Goal: Transaction & Acquisition: Book appointment/travel/reservation

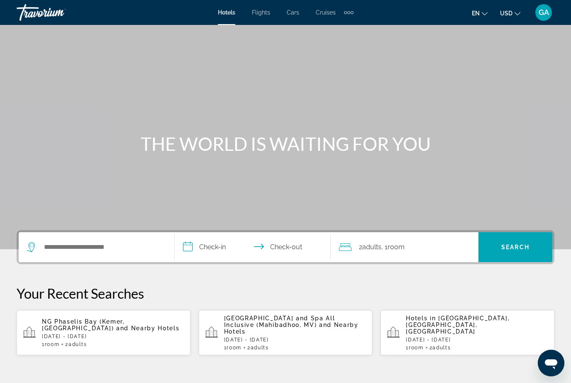
click at [459, 345] on div "1 Room rooms 2 Adult Adults" at bounding box center [477, 348] width 142 height 6
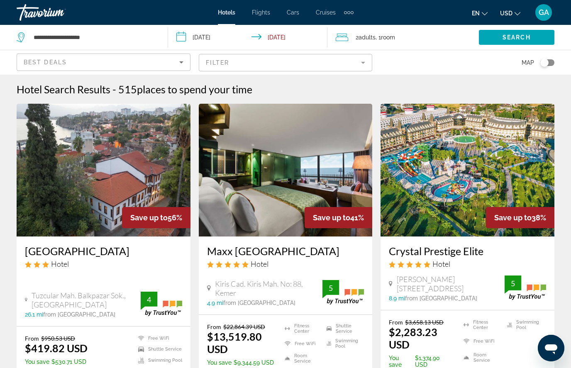
click at [178, 61] on icon "Sort by" at bounding box center [181, 62] width 10 height 10
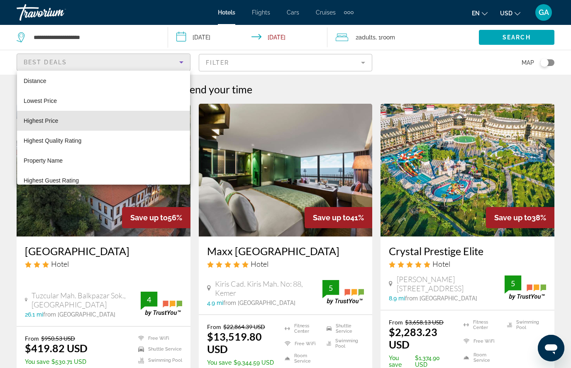
scroll to position [23, 0]
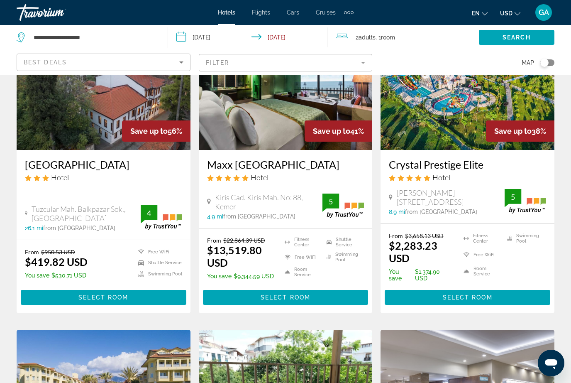
scroll to position [86, 0]
click at [357, 61] on mat-form-field "Filter" at bounding box center [286, 62] width 174 height 17
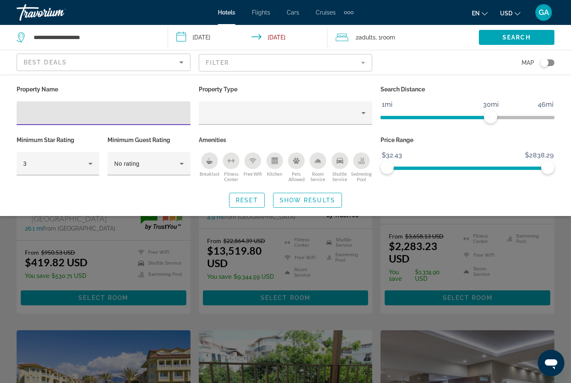
scroll to position [79, 0]
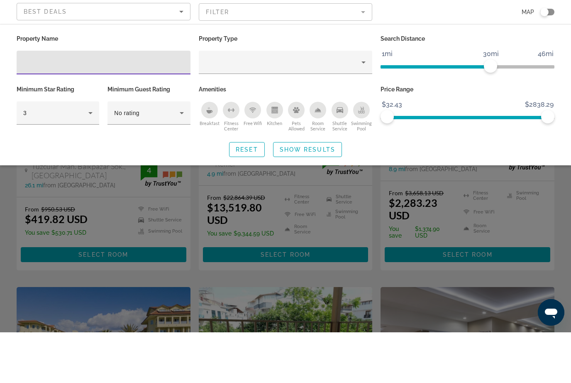
click at [205, 152] on div "Breakfast" at bounding box center [209, 160] width 17 height 17
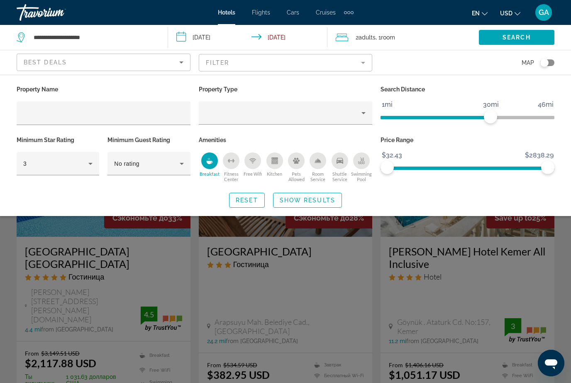
click at [252, 162] on icon "Free Wifi" at bounding box center [252, 160] width 7 height 7
click at [275, 160] on icon "Kitchen" at bounding box center [274, 162] width 6 height 4
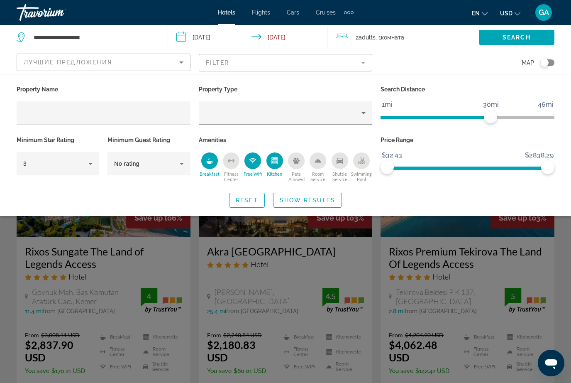
click at [336, 158] on div "Shuttle Service" at bounding box center [340, 160] width 17 height 17
click at [307, 198] on span "Show Results" at bounding box center [308, 200] width 56 height 7
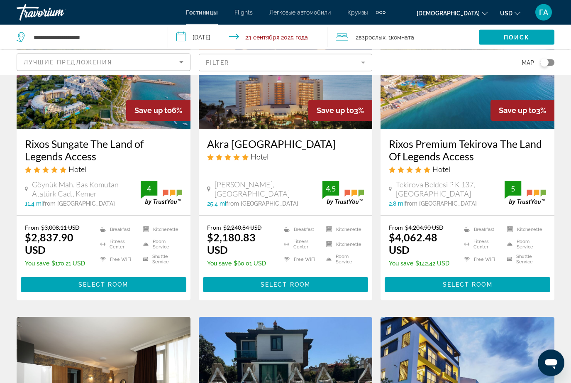
scroll to position [98, 0]
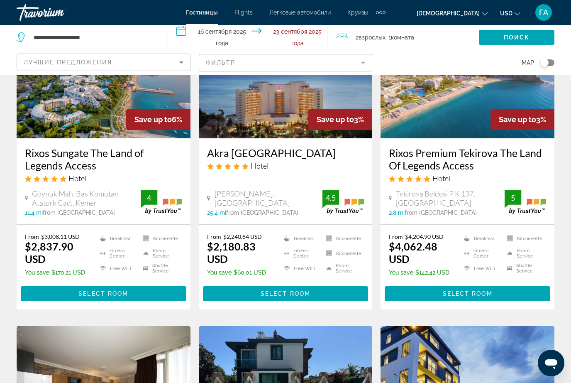
click at [74, 293] on span "Основное содержание" at bounding box center [104, 294] width 166 height 20
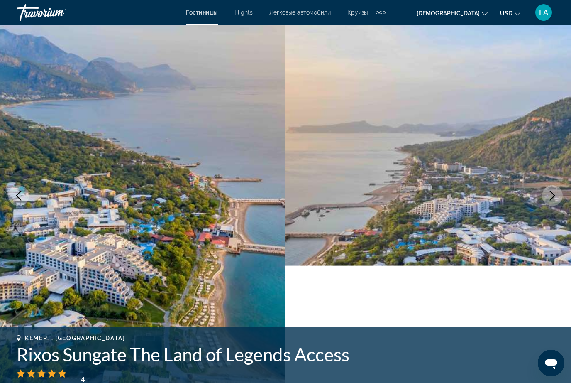
scroll to position [38, 0]
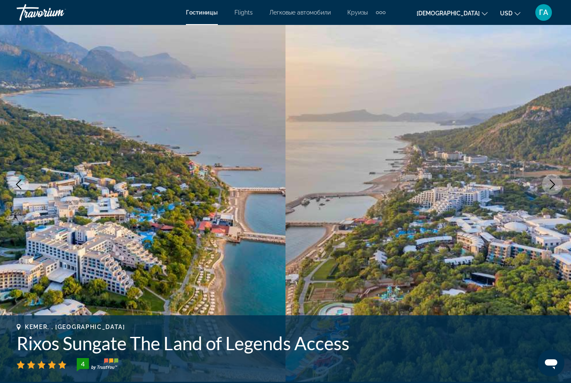
click at [551, 185] on icon "Next image" at bounding box center [552, 184] width 10 height 10
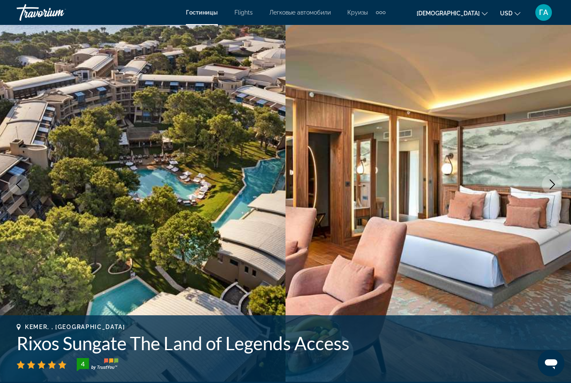
click at [545, 187] on button "Next image" at bounding box center [552, 184] width 21 height 21
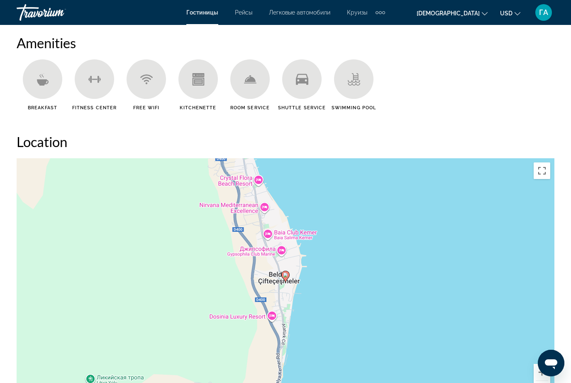
scroll to position [821, 0]
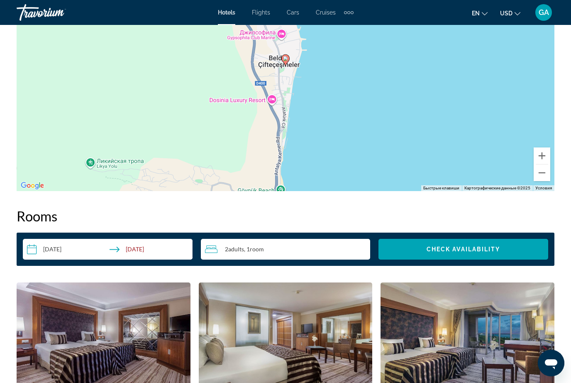
scroll to position [1038, 0]
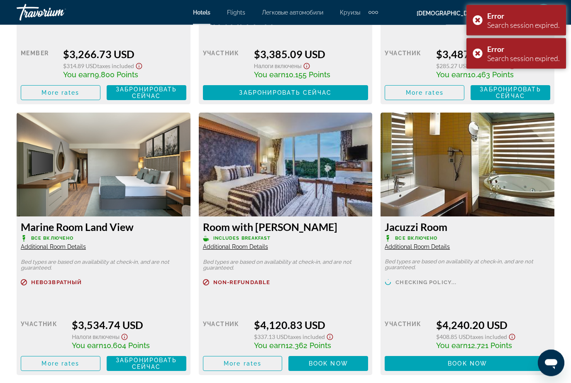
scroll to position [2064, 0]
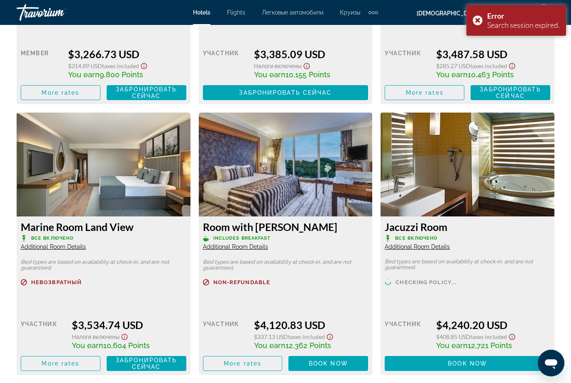
click at [102, 174] on img "Main content" at bounding box center [104, 164] width 174 height 104
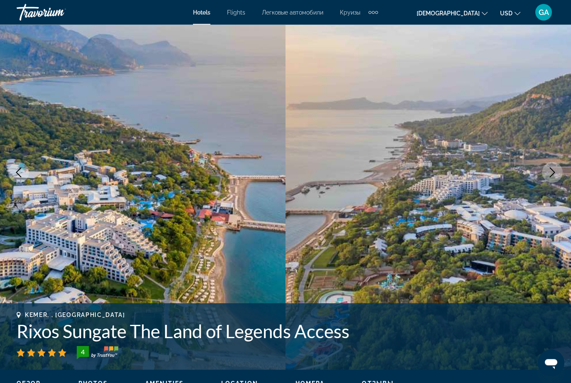
scroll to position [50, 0]
click at [549, 171] on icon "Next image" at bounding box center [552, 172] width 10 height 10
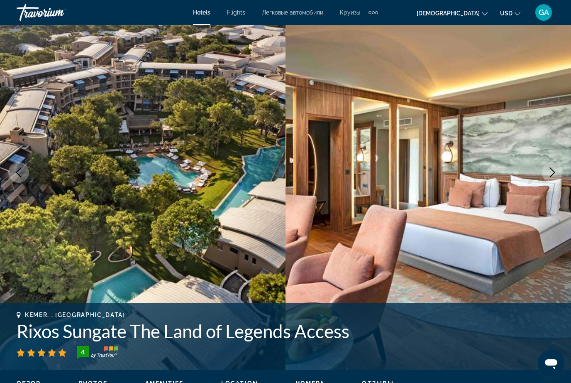
click at [544, 172] on button "Next image" at bounding box center [552, 172] width 21 height 21
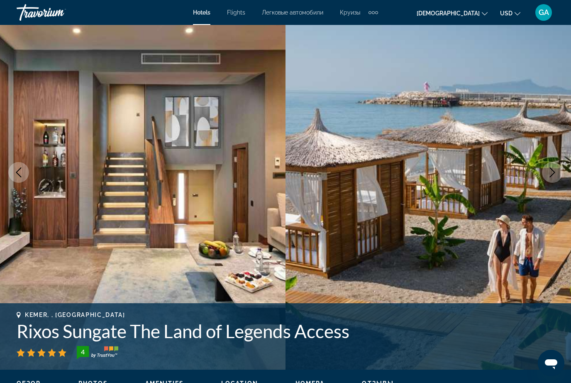
click at [544, 176] on button "Next image" at bounding box center [552, 172] width 21 height 21
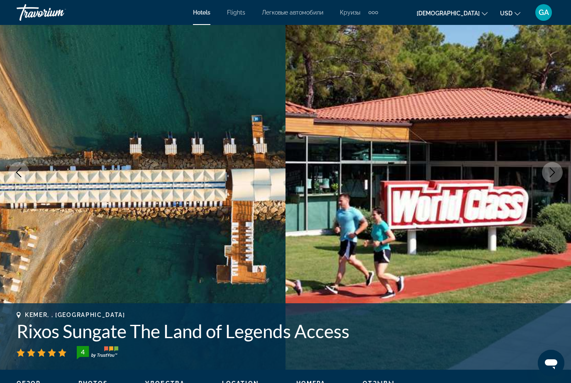
click at [543, 168] on button "Next image" at bounding box center [552, 172] width 21 height 21
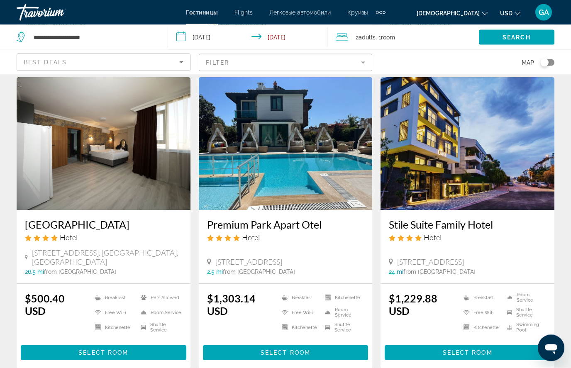
scroll to position [347, 0]
click at [283, 184] on img "Основное содержание" at bounding box center [286, 143] width 174 height 133
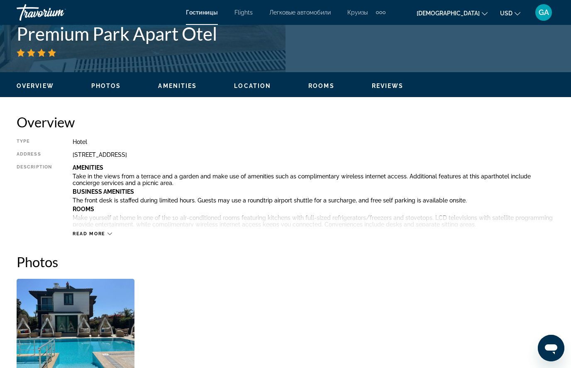
scroll to position [15, 0]
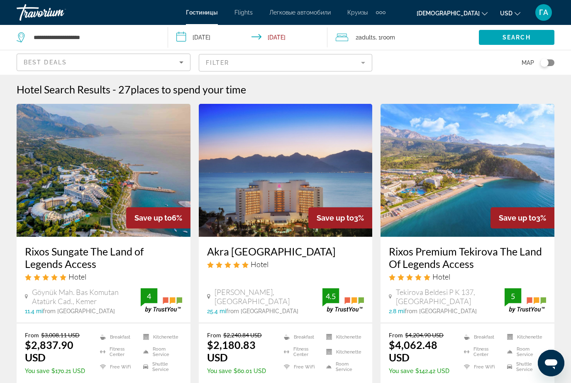
click at [178, 61] on icon "Sort by" at bounding box center [181, 62] width 10 height 10
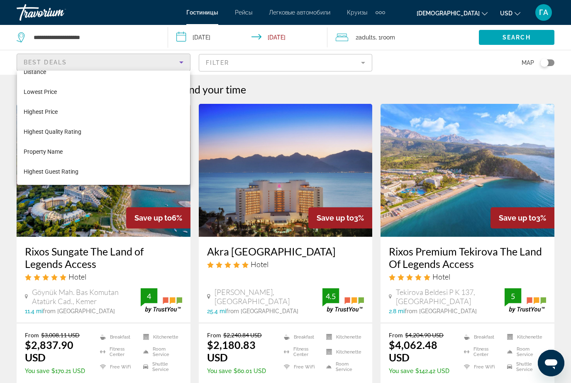
scroll to position [32, 0]
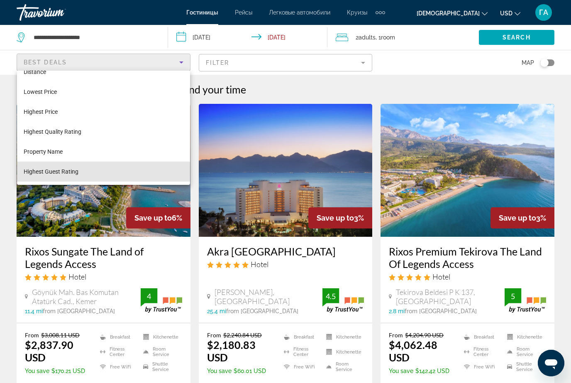
click at [89, 173] on mat-option "Highest Guest Rating" at bounding box center [103, 171] width 173 height 20
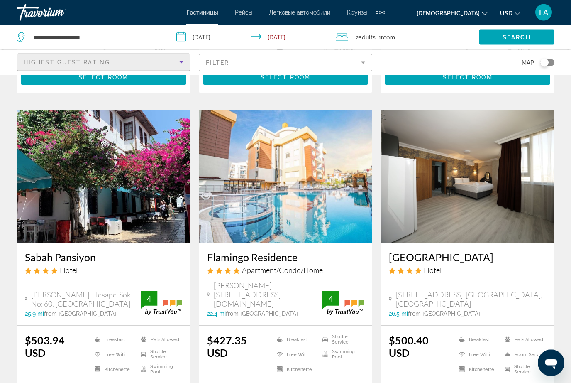
scroll to position [625, 0]
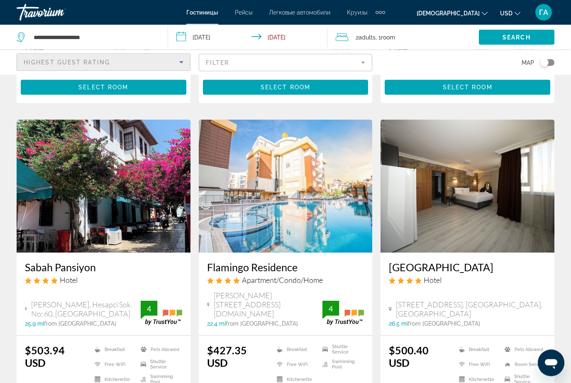
click at [182, 62] on icon "Sort by" at bounding box center [181, 62] width 4 height 2
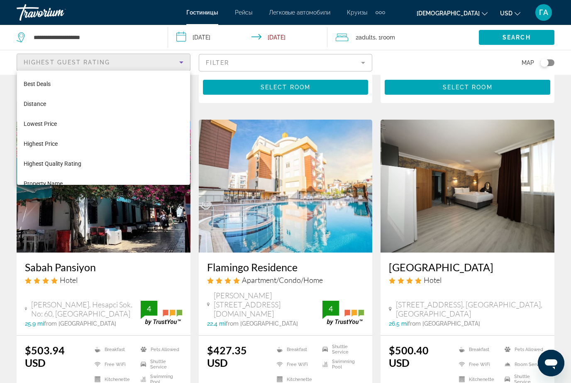
scroll to position [29, 0]
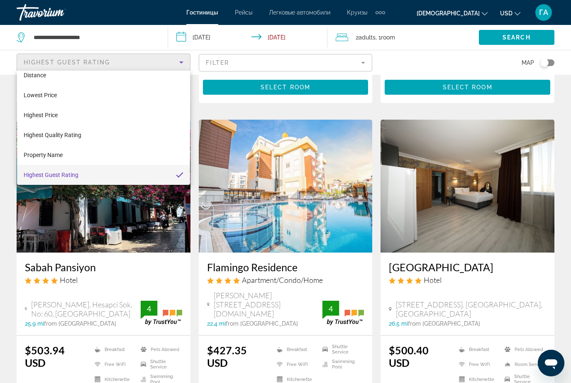
click at [362, 62] on div at bounding box center [285, 191] width 571 height 383
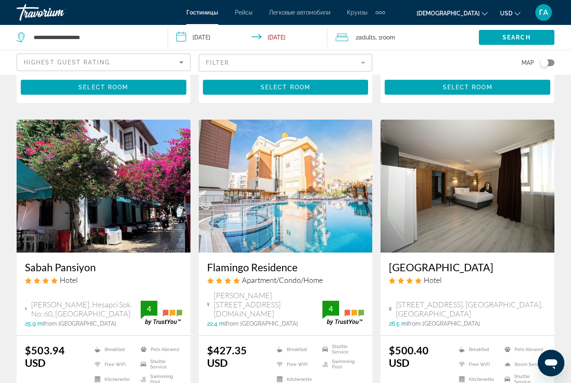
click at [358, 65] on mat-form-field "Filter" at bounding box center [286, 62] width 174 height 17
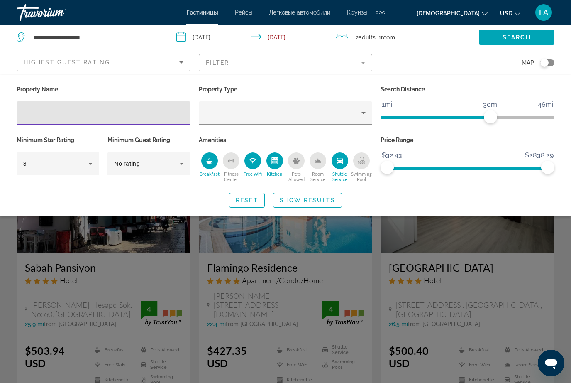
scroll to position [616, 0]
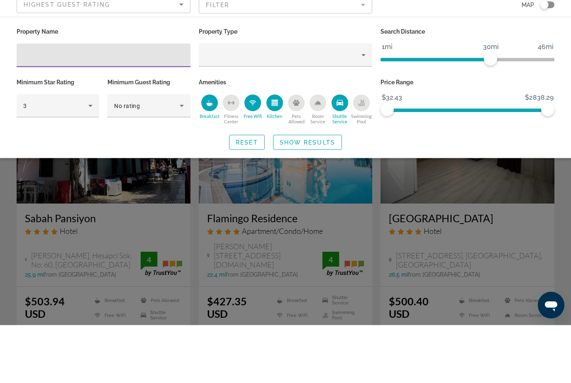
click at [84, 159] on div "3" at bounding box center [55, 164] width 65 height 10
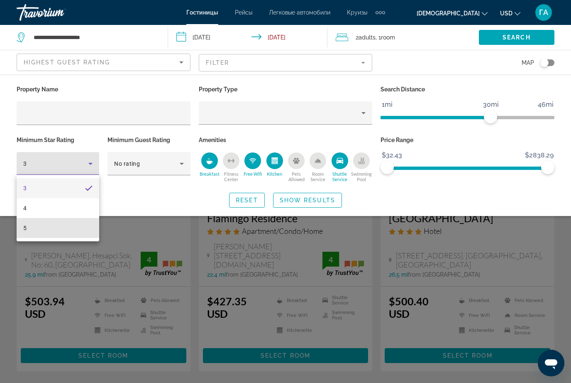
click at [27, 225] on mat-option "5" at bounding box center [58, 228] width 83 height 20
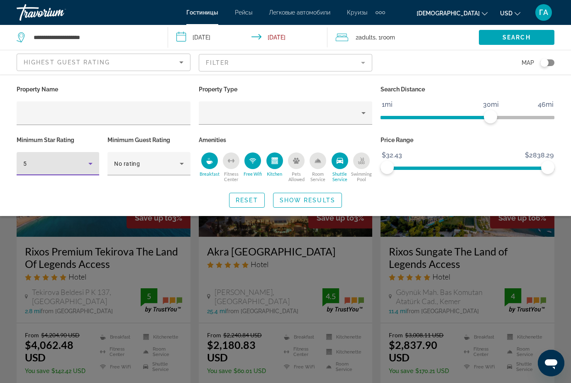
click at [320, 193] on span "Search widget" at bounding box center [308, 200] width 68 height 20
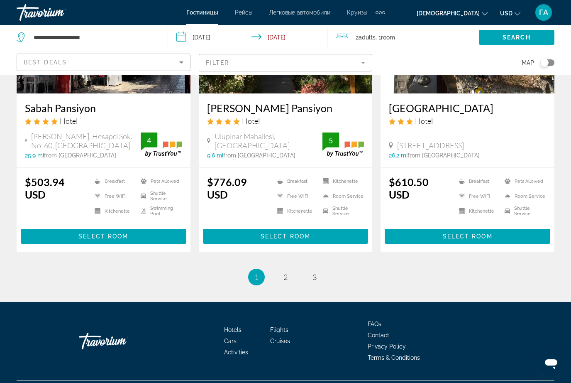
scroll to position [1078, 0]
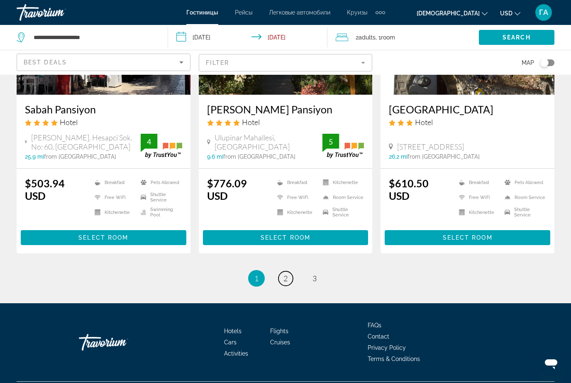
click at [286, 283] on span "2" at bounding box center [286, 278] width 4 height 9
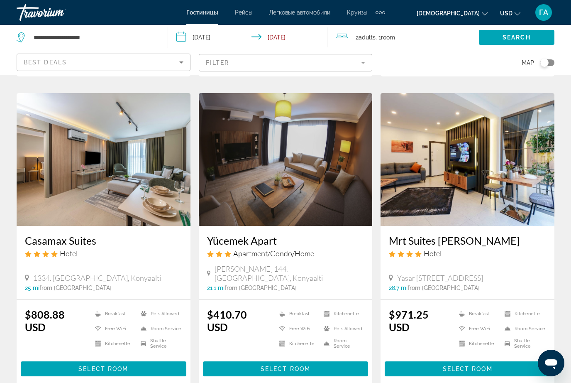
scroll to position [964, 0]
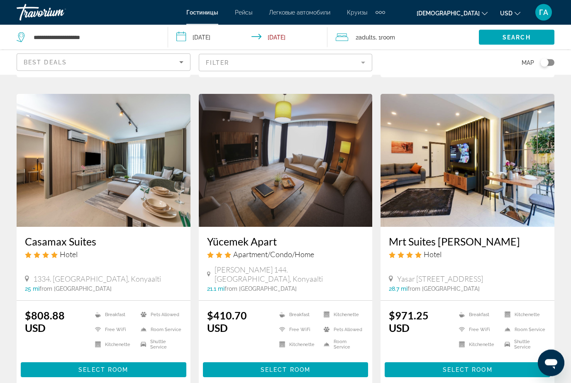
click at [75, 179] on img "Основное содержание" at bounding box center [104, 160] width 174 height 133
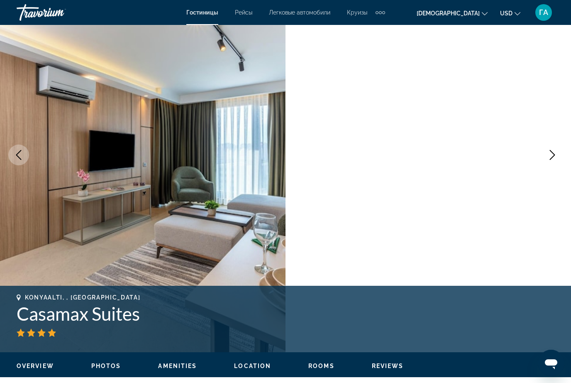
scroll to position [68, 0]
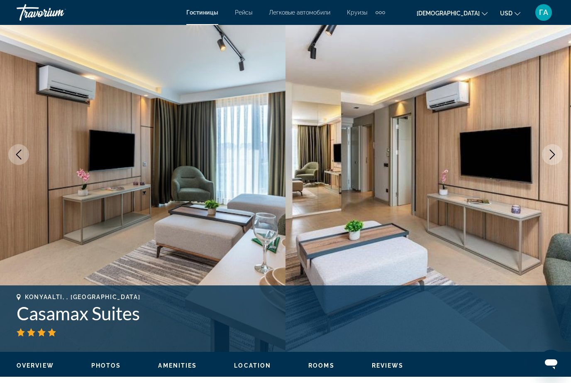
click at [547, 152] on button "Next image" at bounding box center [552, 154] width 21 height 21
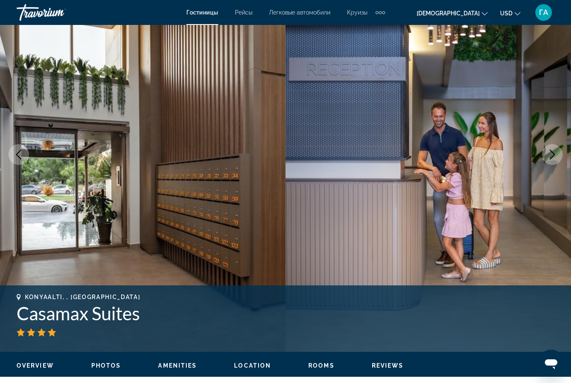
click at [541, 152] on img "Основное содержание" at bounding box center [429, 154] width 286 height 394
click at [535, 149] on img "Основное содержание" at bounding box center [429, 154] width 286 height 394
click at [546, 155] on button "Next image" at bounding box center [552, 154] width 21 height 21
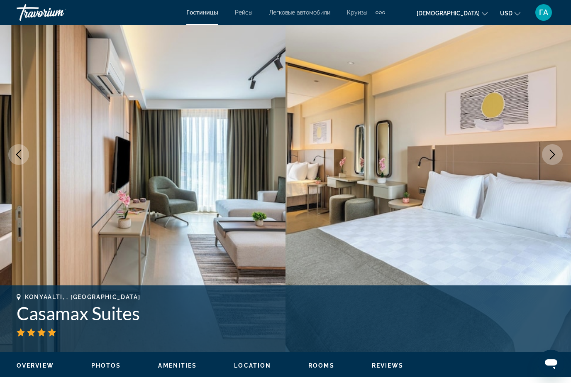
click at [547, 152] on button "Next image" at bounding box center [552, 154] width 21 height 21
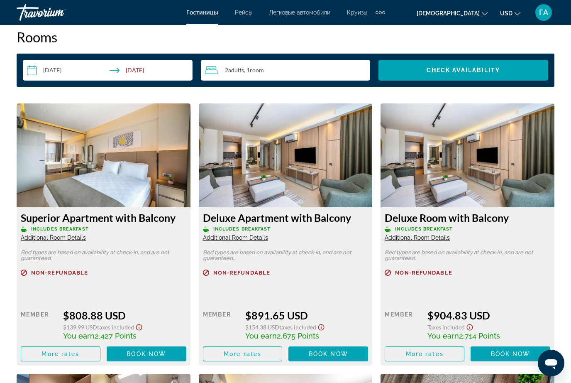
scroll to position [1215, 0]
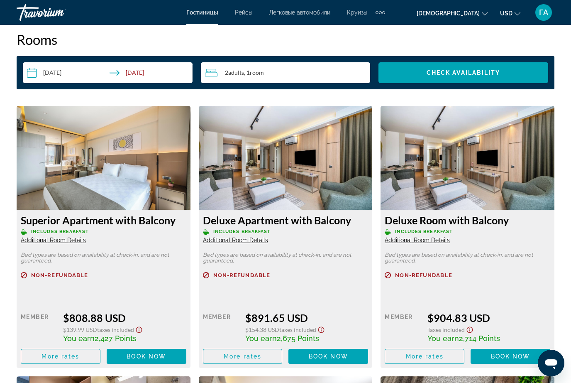
click at [142, 357] on span "Book now" at bounding box center [146, 356] width 39 height 7
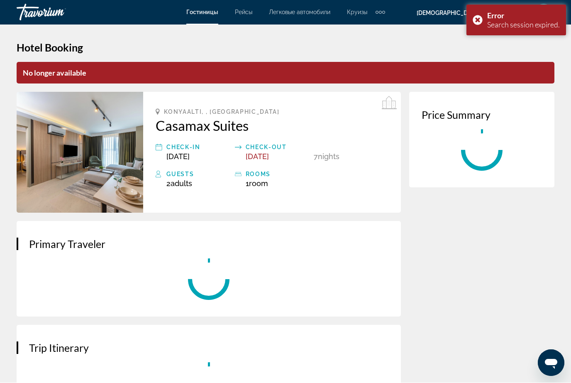
scroll to position [0, 0]
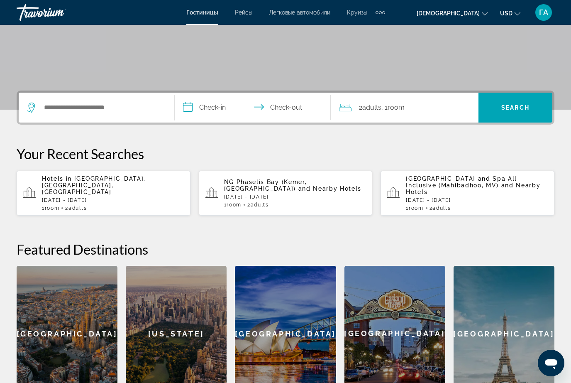
scroll to position [136, 0]
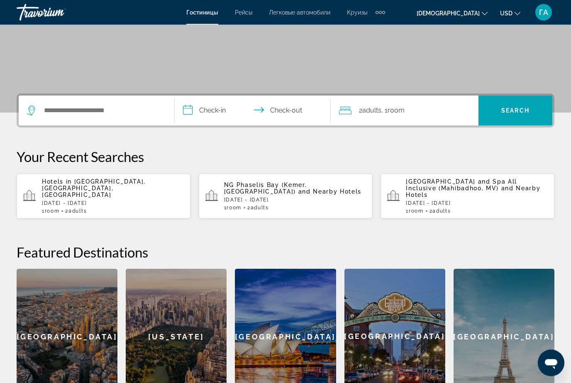
click at [287, 197] on p "[DATE] - [DATE]" at bounding box center [295, 200] width 142 height 6
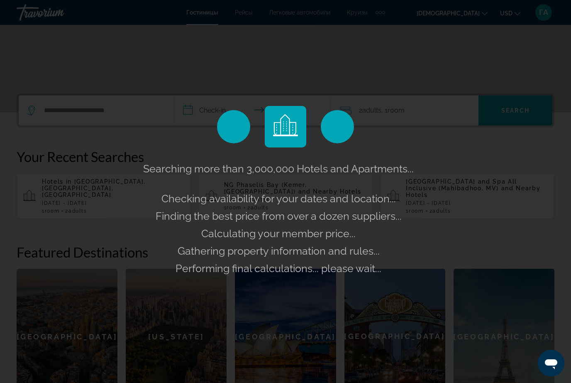
click at [570, 286] on div "Searching more than 3,000,000 Hotels and Apartments... Checking availability fo…" at bounding box center [285, 191] width 571 height 383
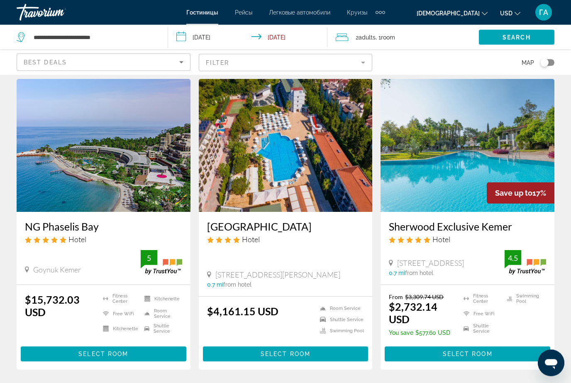
scroll to position [25, 0]
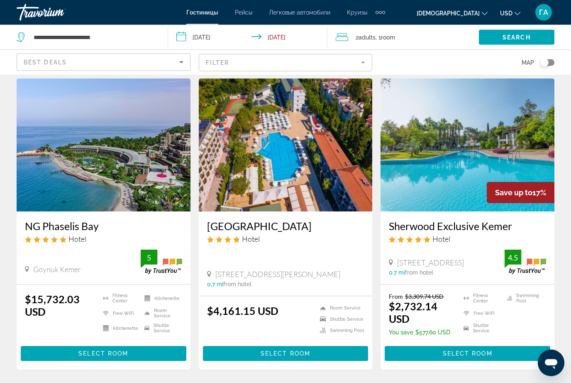
click at [88, 162] on img "Основное содержание" at bounding box center [104, 145] width 174 height 133
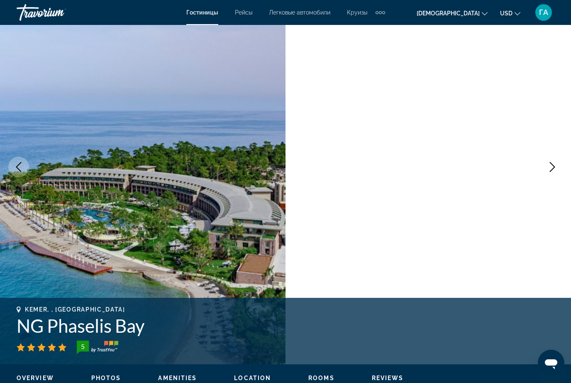
scroll to position [56, 0]
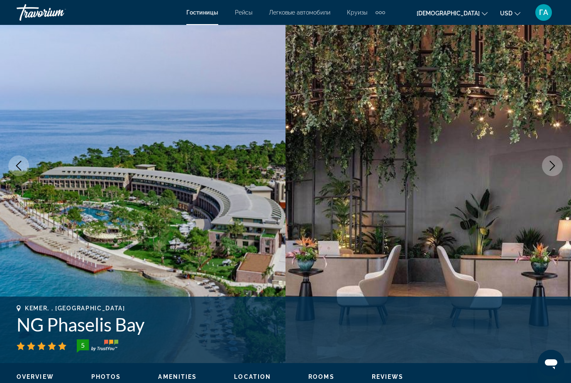
click at [548, 169] on icon "Next image" at bounding box center [552, 166] width 10 height 10
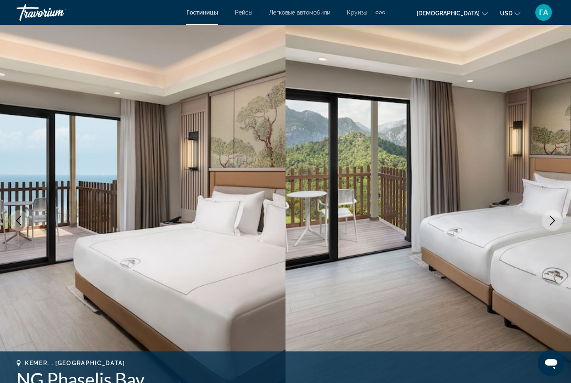
scroll to position [4, 0]
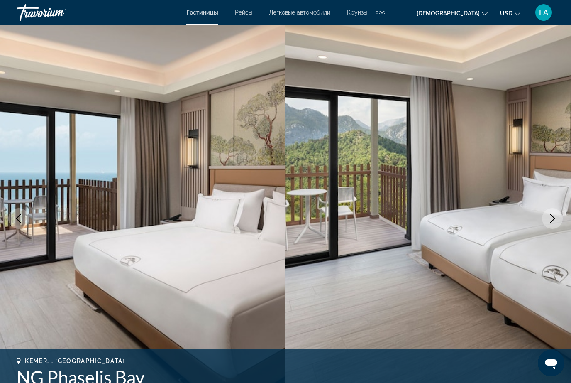
click at [550, 219] on icon "Next image" at bounding box center [552, 218] width 10 height 10
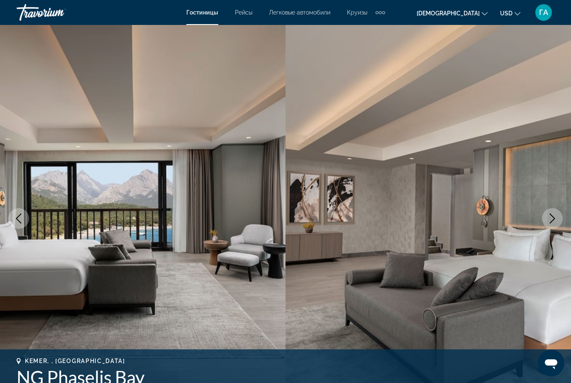
click at [15, 223] on icon "Previous image" at bounding box center [19, 218] width 10 height 10
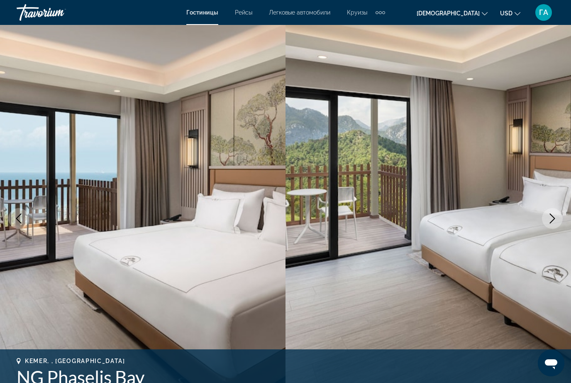
click at [17, 220] on icon "Previous image" at bounding box center [19, 218] width 10 height 10
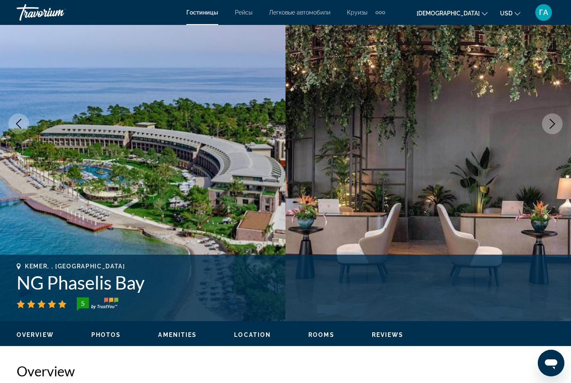
scroll to position [98, 0]
click at [551, 126] on icon "Next image" at bounding box center [552, 124] width 10 height 10
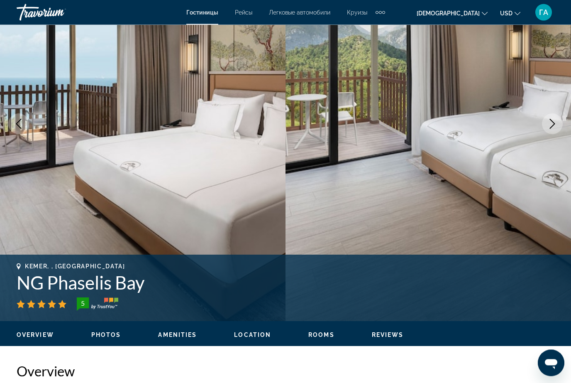
click at [550, 125] on icon "Next image" at bounding box center [552, 124] width 10 height 10
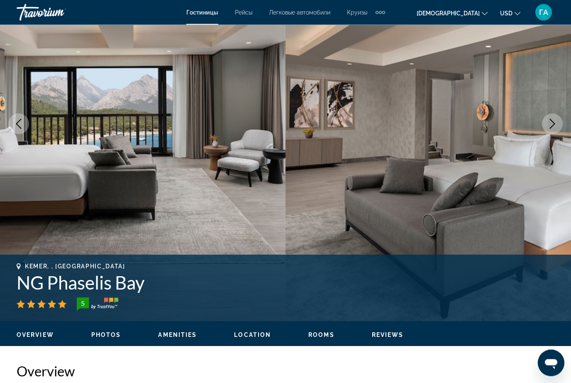
click at [548, 127] on icon "Next image" at bounding box center [552, 124] width 10 height 10
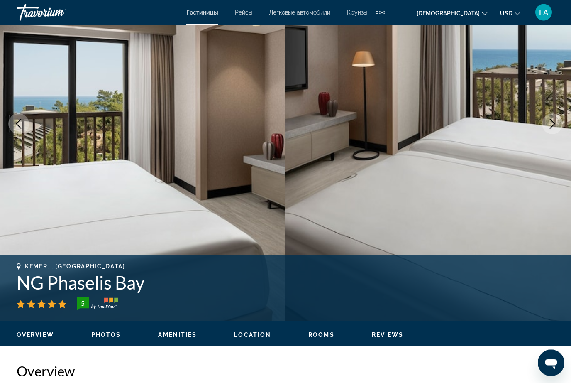
click at [547, 127] on button "Next image" at bounding box center [552, 124] width 21 height 21
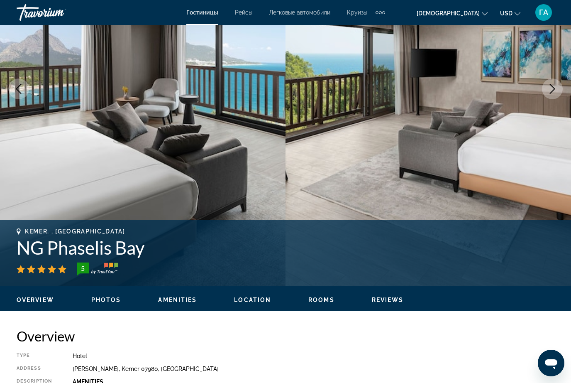
scroll to position [133, 0]
click at [551, 90] on icon "Next image" at bounding box center [552, 89] width 10 height 10
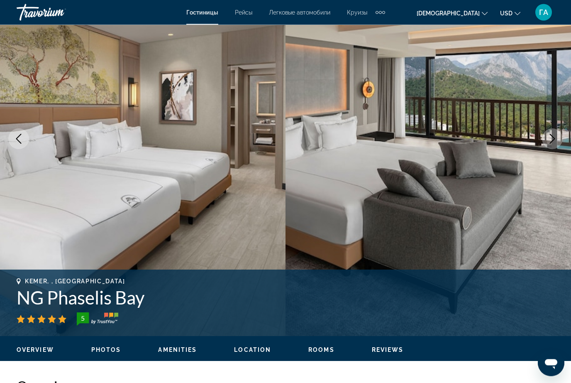
scroll to position [76, 0]
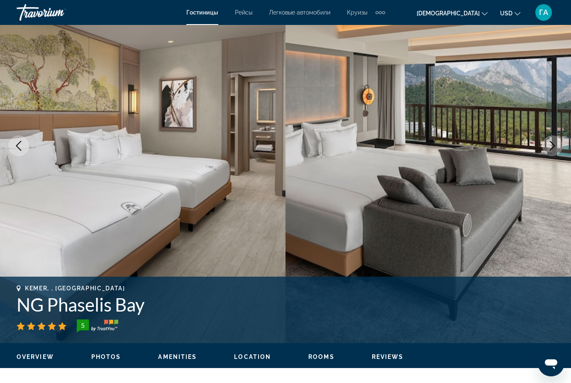
click at [551, 144] on icon "Next image" at bounding box center [552, 146] width 10 height 10
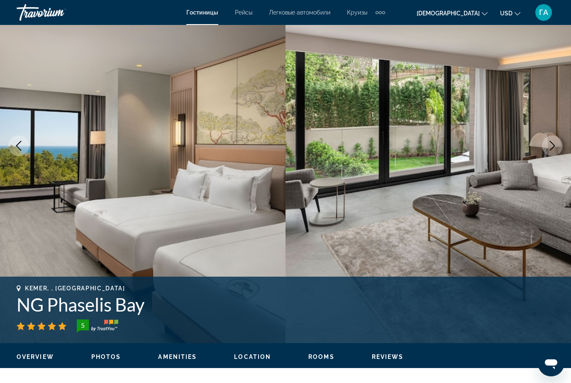
click at [550, 143] on icon "Next image" at bounding box center [552, 146] width 10 height 10
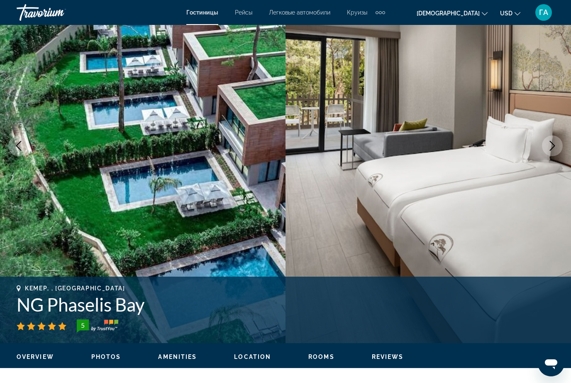
click at [552, 144] on icon "Next image" at bounding box center [552, 146] width 10 height 10
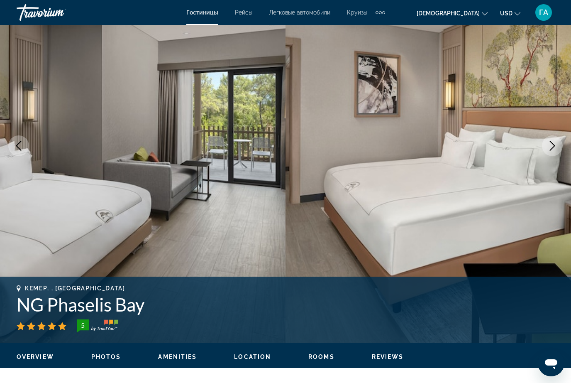
click at [549, 144] on icon "Next image" at bounding box center [552, 146] width 10 height 10
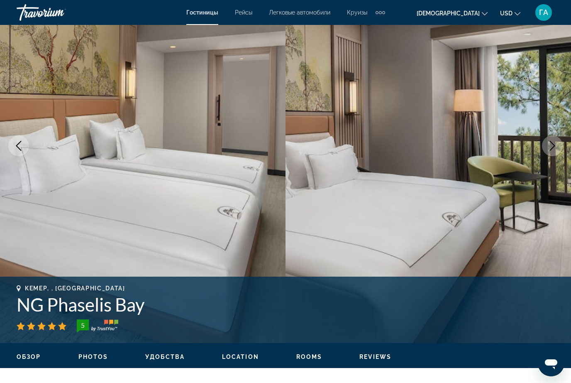
click at [552, 144] on icon "Next image" at bounding box center [552, 146] width 10 height 10
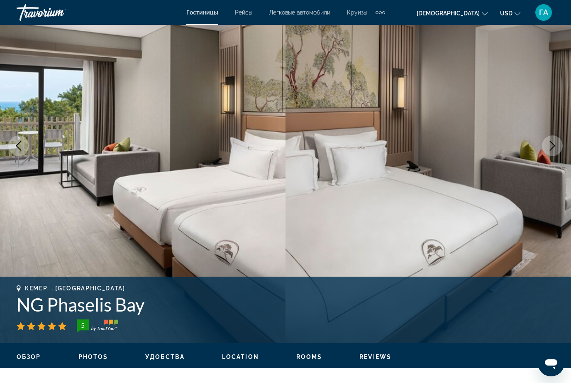
click at [551, 144] on icon "Next image" at bounding box center [552, 146] width 10 height 10
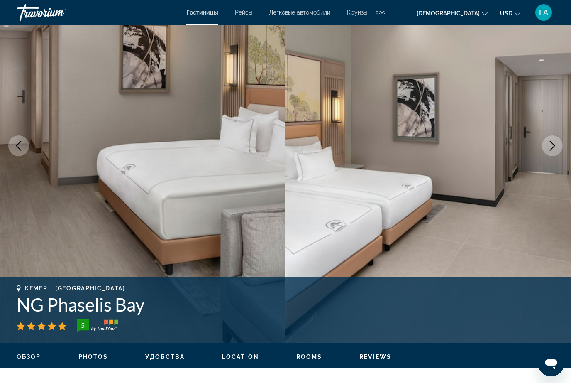
click at [554, 142] on icon "Next image" at bounding box center [552, 146] width 10 height 10
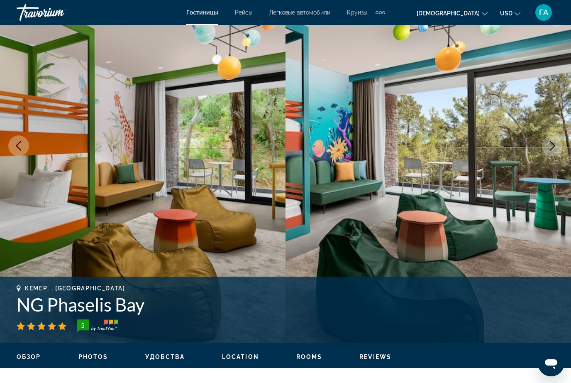
click at [551, 146] on icon "Next image" at bounding box center [552, 146] width 10 height 10
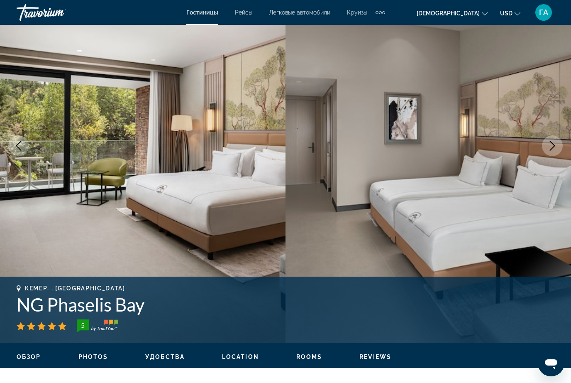
click at [550, 146] on icon "Next image" at bounding box center [552, 146] width 10 height 10
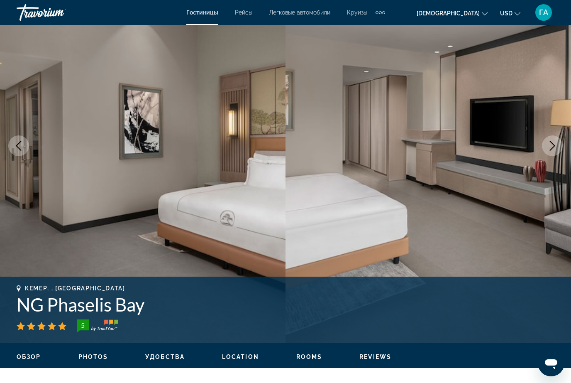
click at [548, 147] on icon "Next image" at bounding box center [552, 146] width 10 height 10
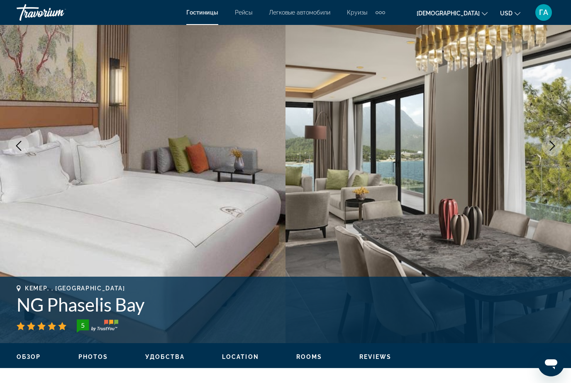
click at [547, 145] on button "Next image" at bounding box center [552, 145] width 21 height 21
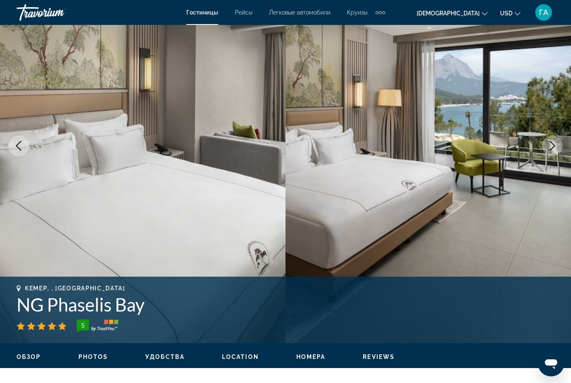
click at [544, 147] on button "Next image" at bounding box center [552, 145] width 21 height 21
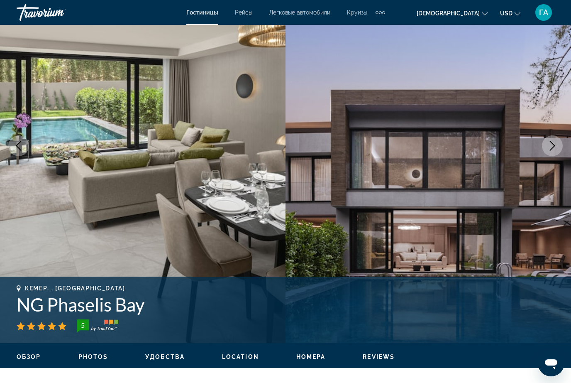
click at [549, 144] on icon "Next image" at bounding box center [552, 146] width 10 height 10
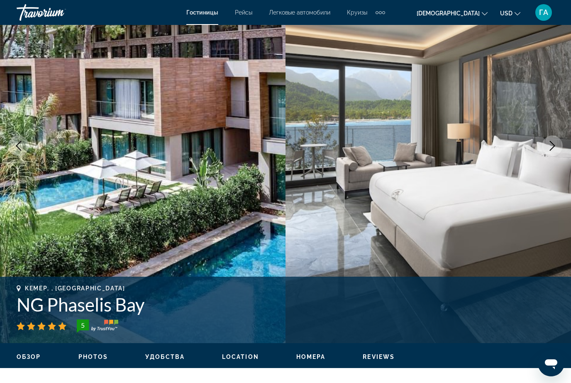
click at [549, 144] on icon "Next image" at bounding box center [552, 146] width 10 height 10
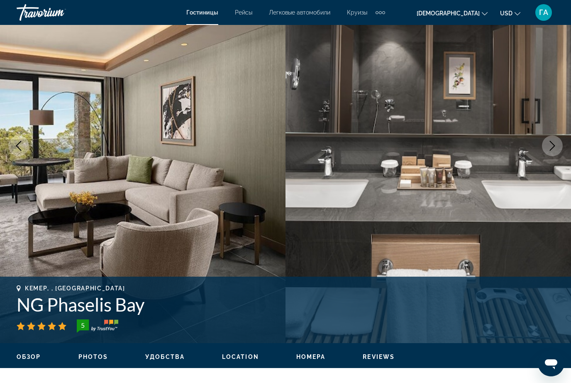
click at [546, 144] on button "Next image" at bounding box center [552, 145] width 21 height 21
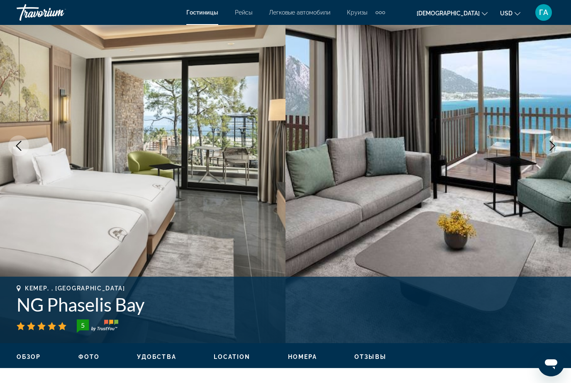
click at [533, 144] on img "Основное содержание" at bounding box center [429, 146] width 286 height 394
click at [544, 142] on button "Next image" at bounding box center [552, 145] width 21 height 21
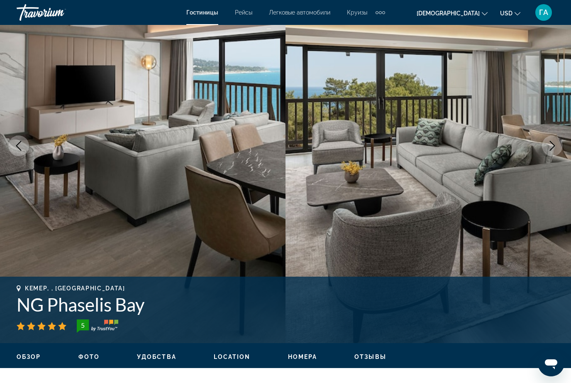
click at [543, 147] on button "Next image" at bounding box center [552, 145] width 21 height 21
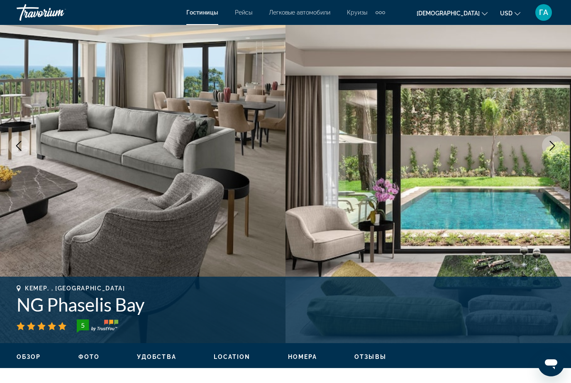
click at [545, 147] on button "Next image" at bounding box center [552, 145] width 21 height 21
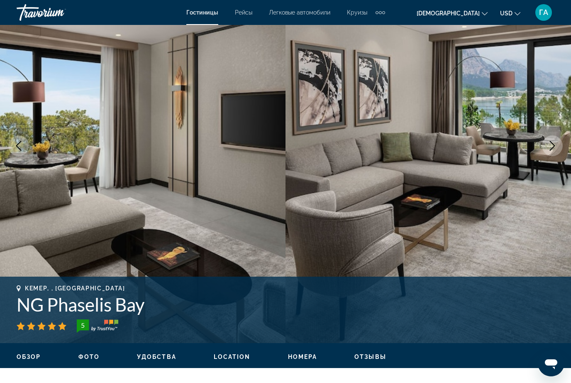
click at [548, 147] on icon "Next image" at bounding box center [552, 146] width 10 height 10
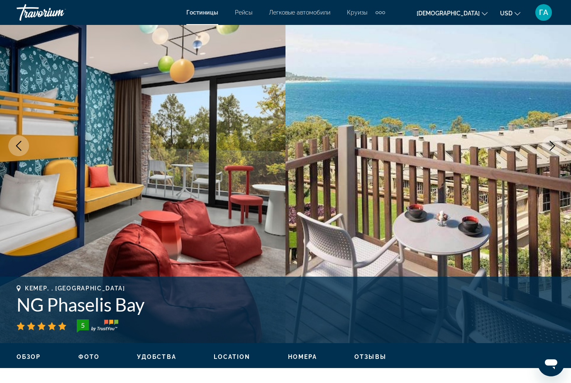
click at [550, 147] on icon "Next image" at bounding box center [552, 146] width 10 height 10
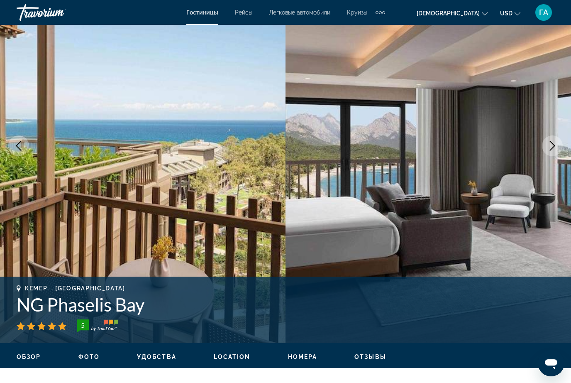
click at [554, 143] on icon "Next image" at bounding box center [552, 146] width 10 height 10
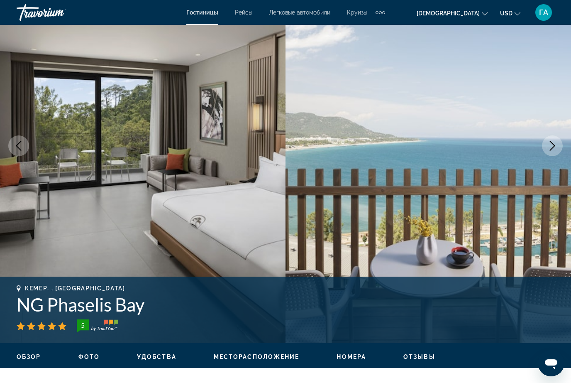
click at [550, 148] on icon "Следующее изображение" at bounding box center [552, 146] width 10 height 10
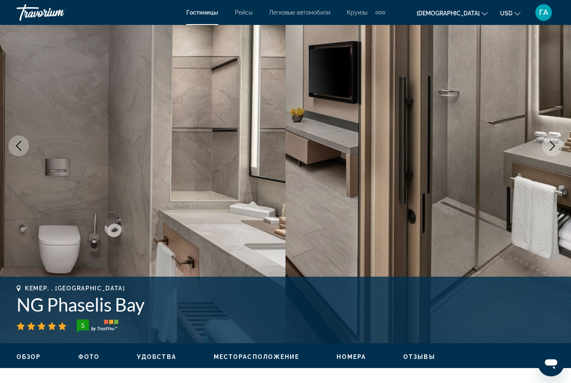
click at [551, 141] on icon "Следующее изображение" at bounding box center [552, 146] width 10 height 10
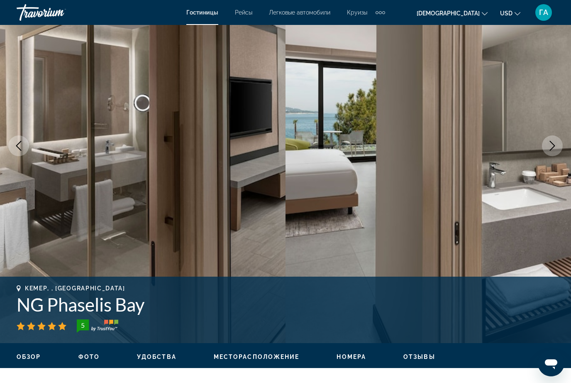
click at [552, 144] on icon "Следующее изображение" at bounding box center [552, 146] width 10 height 10
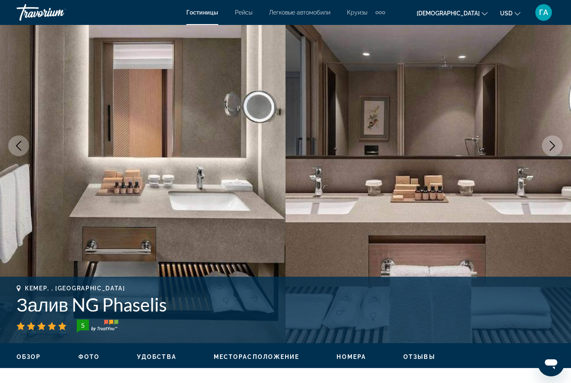
click at [546, 146] on button "Следующее изображение" at bounding box center [552, 145] width 21 height 21
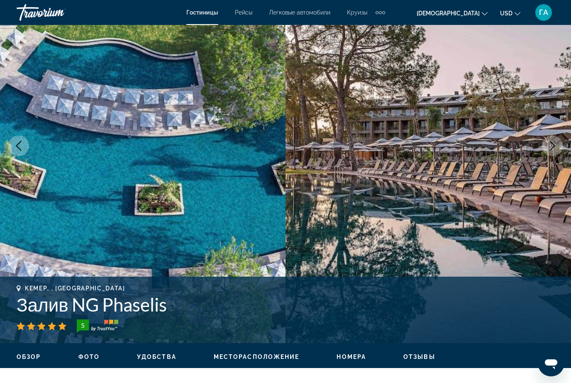
click at [553, 142] on icon "Следующее изображение" at bounding box center [552, 146] width 10 height 10
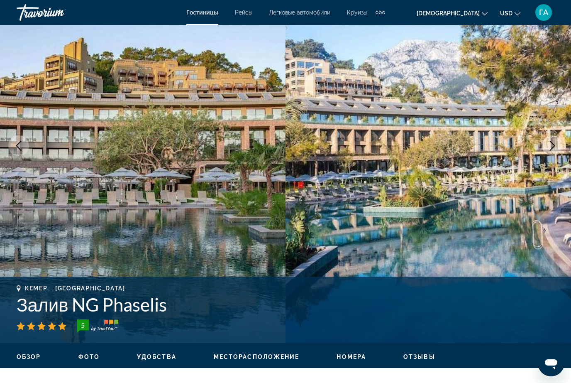
click at [549, 147] on icon "Следующее изображение" at bounding box center [552, 146] width 10 height 10
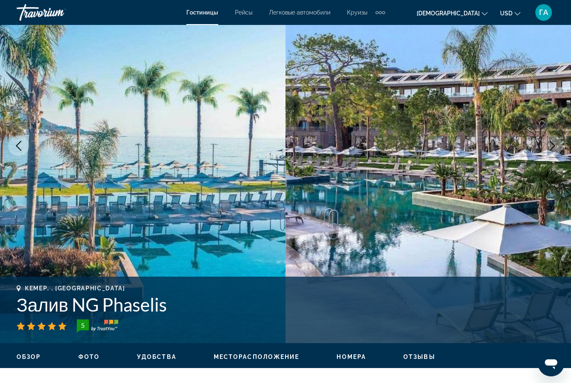
click at [549, 147] on icon "Следующее изображение" at bounding box center [552, 146] width 10 height 10
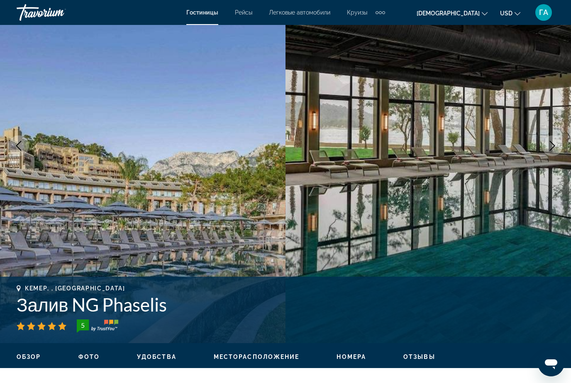
click at [556, 144] on icon "Следующее изображение" at bounding box center [552, 146] width 10 height 10
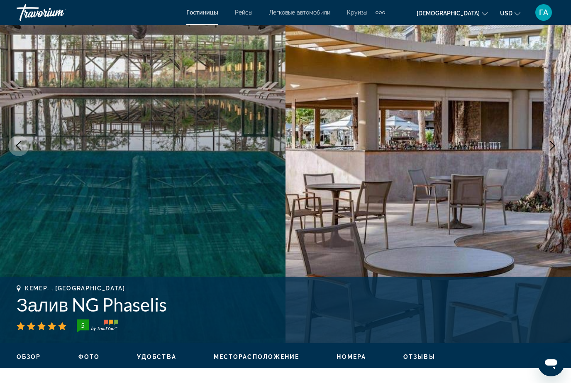
click at [551, 144] on icon "Следующее изображение" at bounding box center [552, 146] width 10 height 10
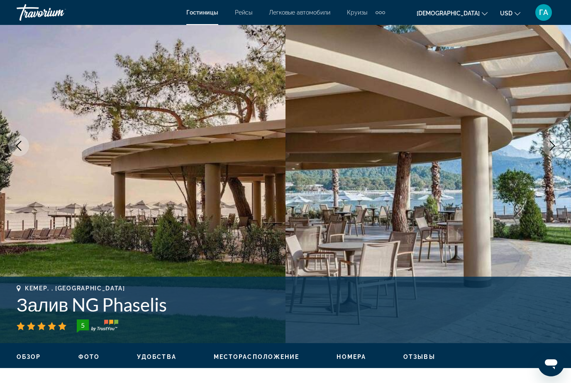
click at [547, 146] on icon "Следующее изображение" at bounding box center [552, 146] width 10 height 10
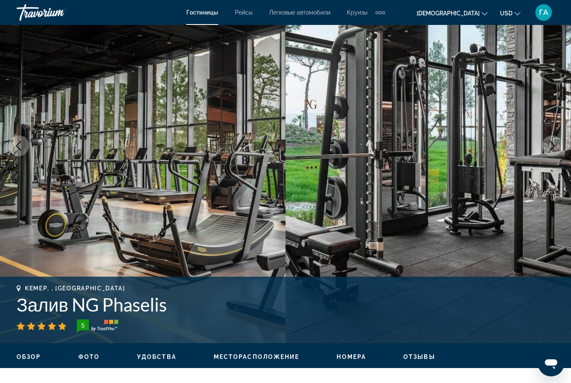
click at [554, 147] on icon "Следующее изображение" at bounding box center [552, 146] width 10 height 10
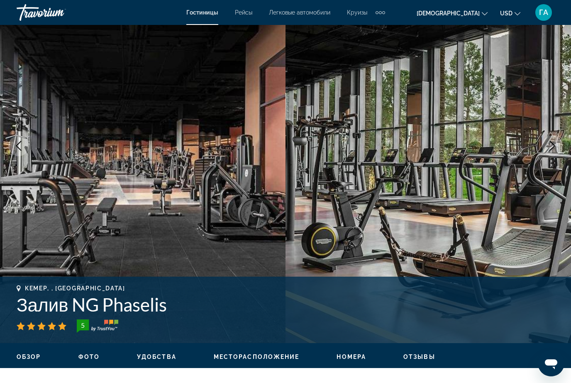
click at [552, 147] on icon "Следующее изображение" at bounding box center [552, 146] width 10 height 10
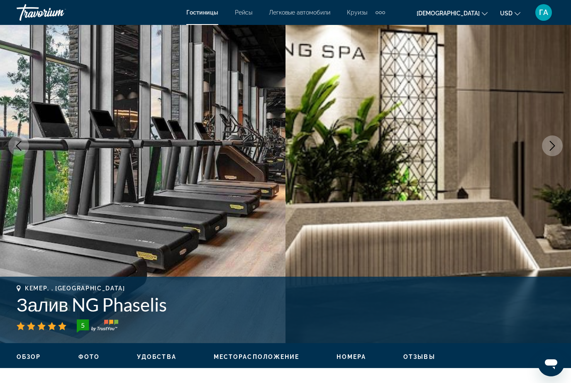
click at [547, 145] on icon "Следующее изображение" at bounding box center [552, 146] width 10 height 10
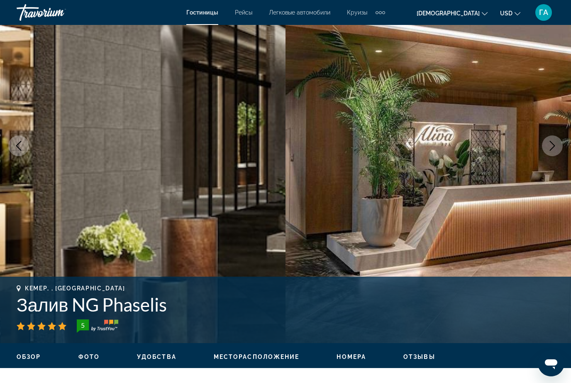
click at [551, 141] on icon "Следующее изображение" at bounding box center [552, 146] width 10 height 10
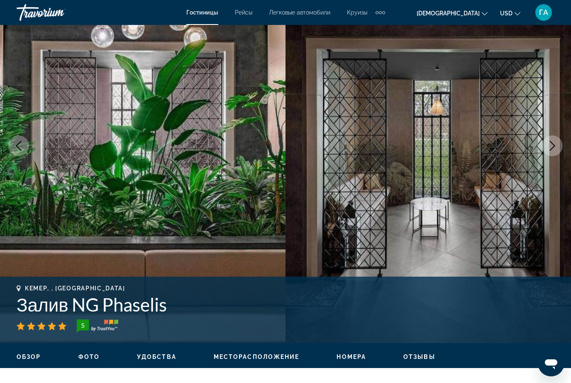
click at [551, 143] on icon "Следующее изображение" at bounding box center [552, 146] width 10 height 10
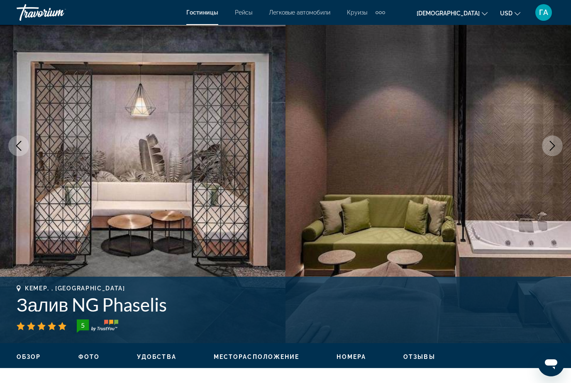
click at [551, 144] on icon "Следующее изображение" at bounding box center [552, 146] width 10 height 10
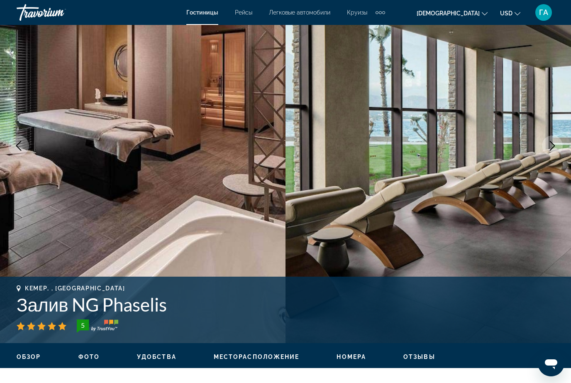
click at [553, 146] on icon "Следующее изображение" at bounding box center [552, 146] width 10 height 10
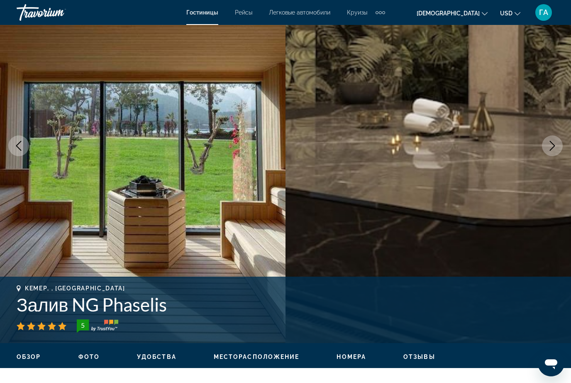
click at [550, 145] on icon "Следующее изображение" at bounding box center [552, 146] width 10 height 10
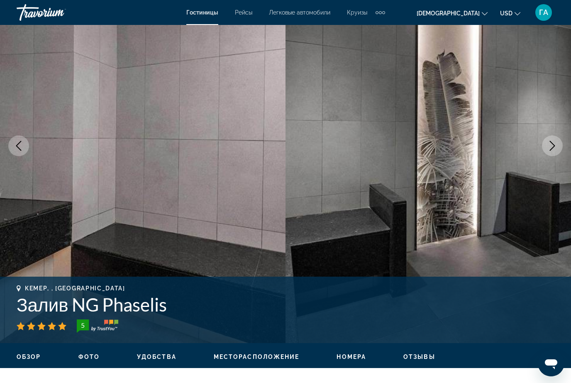
click at [547, 146] on button "Следующее изображение" at bounding box center [552, 145] width 21 height 21
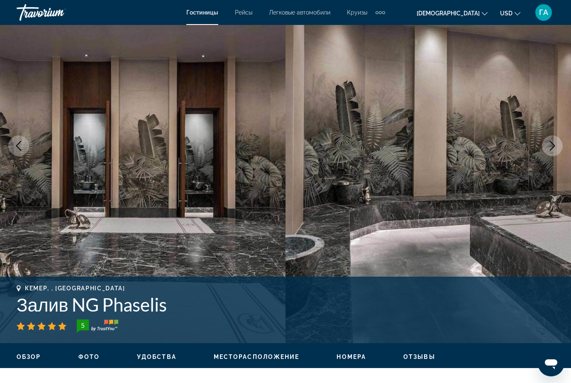
click at [547, 142] on button "Следующее изображение" at bounding box center [552, 145] width 21 height 21
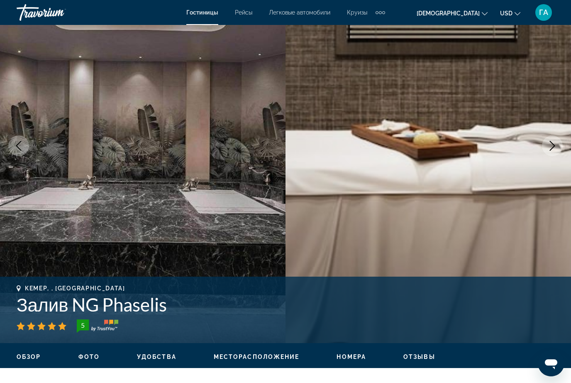
click at [561, 143] on button "Следующее изображение" at bounding box center [552, 145] width 21 height 21
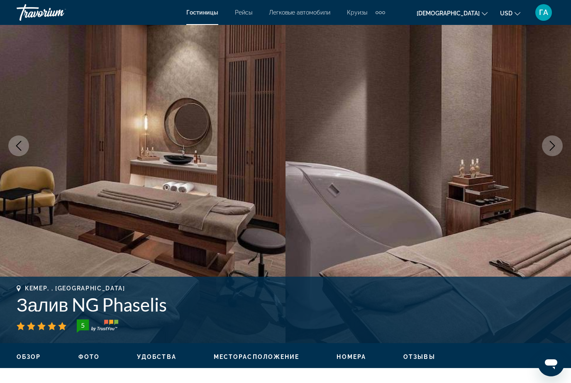
click at [552, 144] on icon "Следующее изображение" at bounding box center [552, 146] width 10 height 10
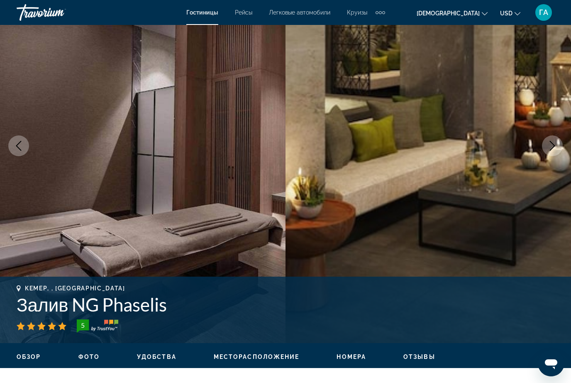
click at [551, 145] on icon "Следующее изображение" at bounding box center [552, 146] width 10 height 10
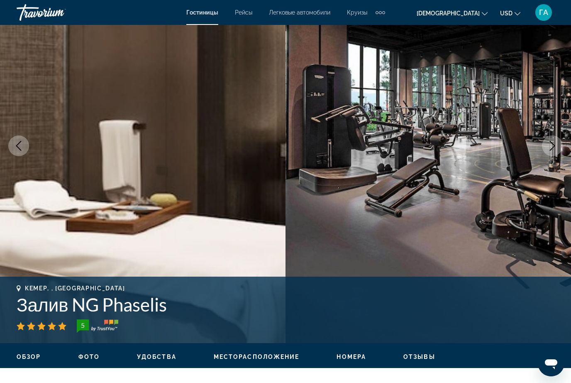
click at [550, 145] on icon "Следующее изображение" at bounding box center [552, 146] width 10 height 10
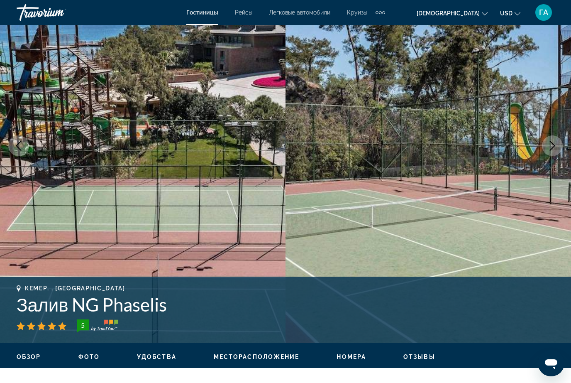
click at [552, 144] on icon "Следующее изображение" at bounding box center [552, 146] width 10 height 10
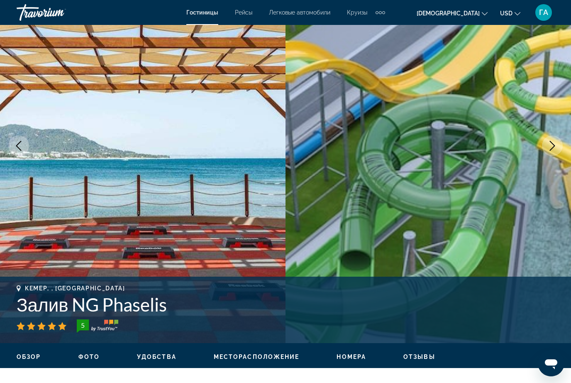
click at [543, 146] on button "Следующее изображение" at bounding box center [552, 145] width 21 height 21
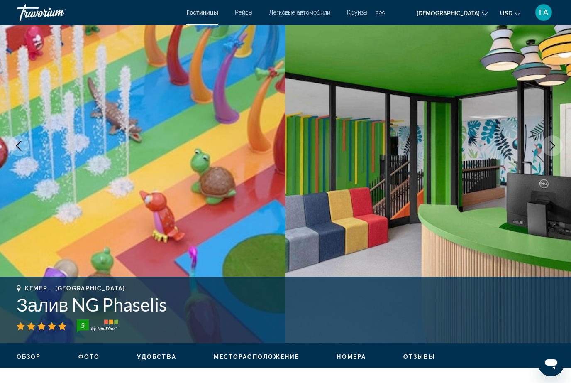
click at [547, 144] on icon "Следующее изображение" at bounding box center [552, 146] width 10 height 10
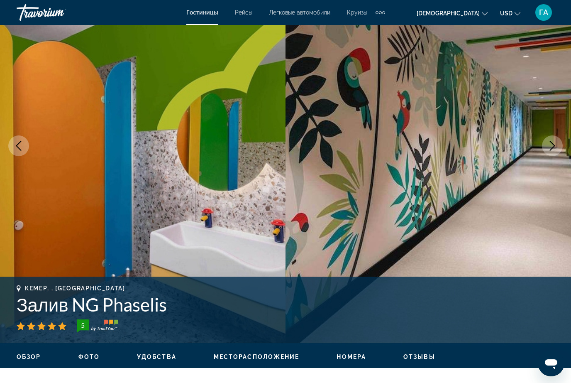
click at [546, 146] on button "Следующее изображение" at bounding box center [552, 145] width 21 height 21
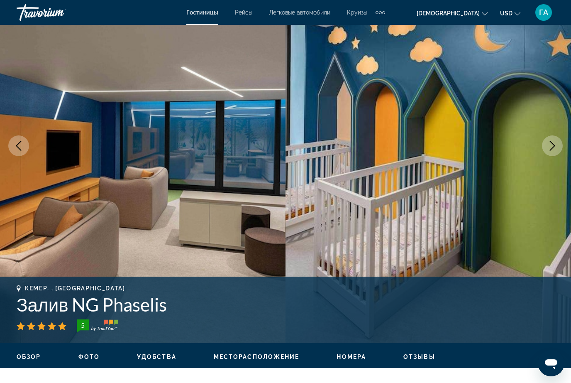
click at [547, 144] on icon "Следующее изображение" at bounding box center [552, 146] width 10 height 10
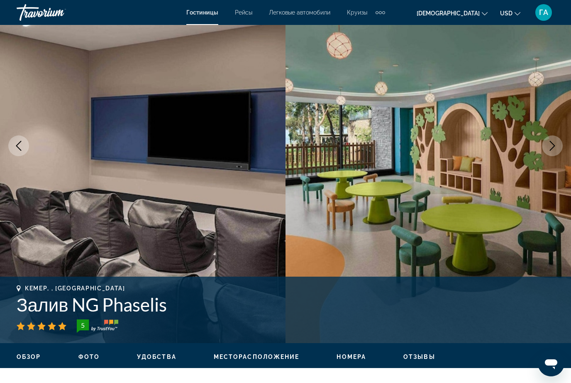
click at [547, 145] on button "Следующее изображение" at bounding box center [552, 145] width 21 height 21
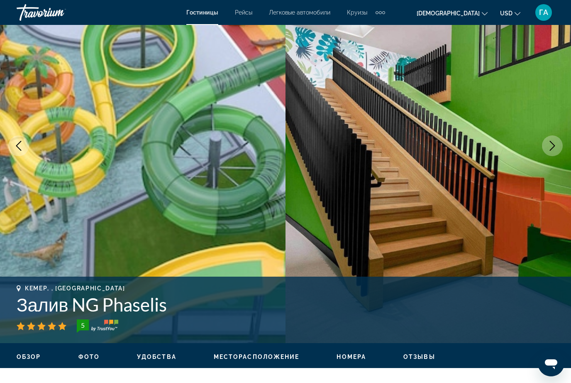
click at [548, 146] on icon "Следующее изображение" at bounding box center [552, 146] width 10 height 10
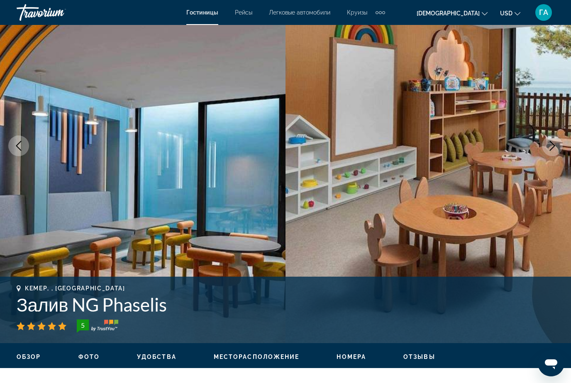
click at [546, 146] on button "Следующее изображение" at bounding box center [552, 145] width 21 height 21
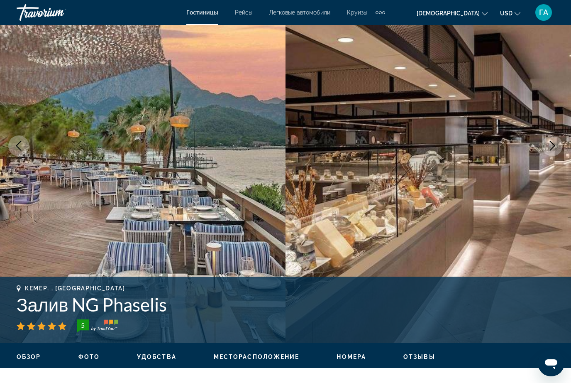
click at [551, 145] on icon "Следующее изображение" at bounding box center [552, 146] width 10 height 10
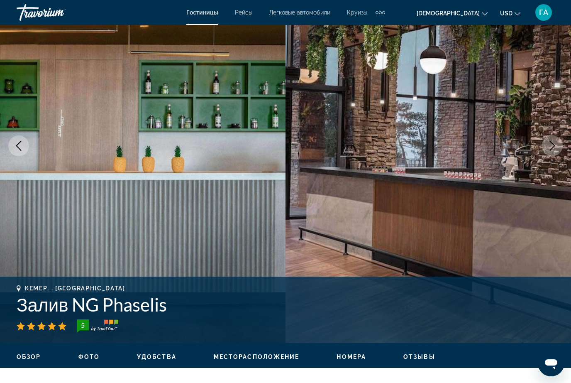
click at [555, 145] on icon "Следующее изображение" at bounding box center [552, 146] width 10 height 10
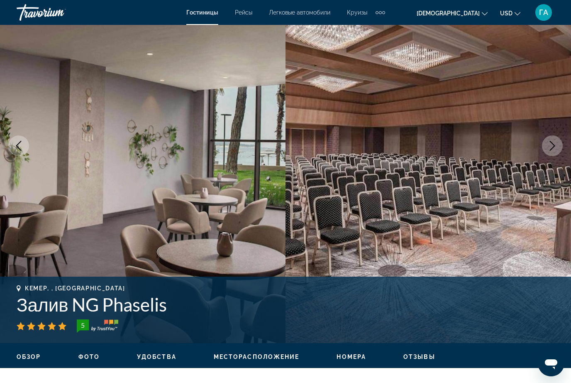
click at [549, 143] on icon "Следующее изображение" at bounding box center [552, 146] width 10 height 10
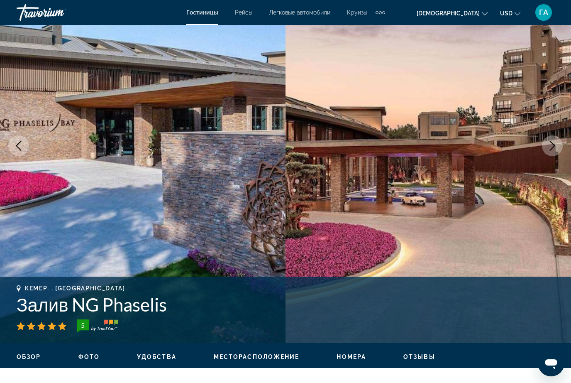
click at [551, 144] on icon "Следующее изображение" at bounding box center [552, 146] width 10 height 10
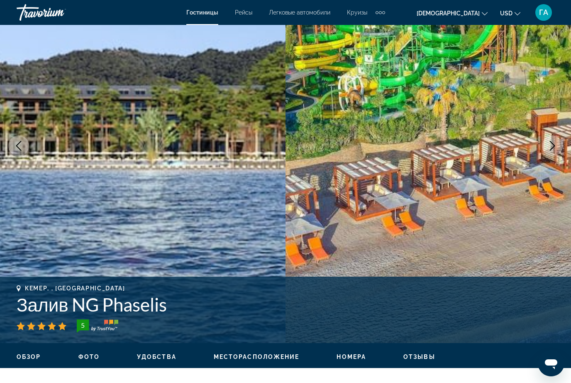
click at [545, 147] on button "Следующее изображение" at bounding box center [552, 145] width 21 height 21
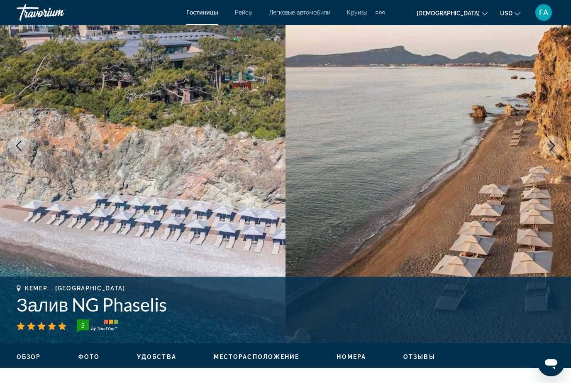
click at [553, 142] on icon "Следующее изображение" at bounding box center [552, 146] width 10 height 10
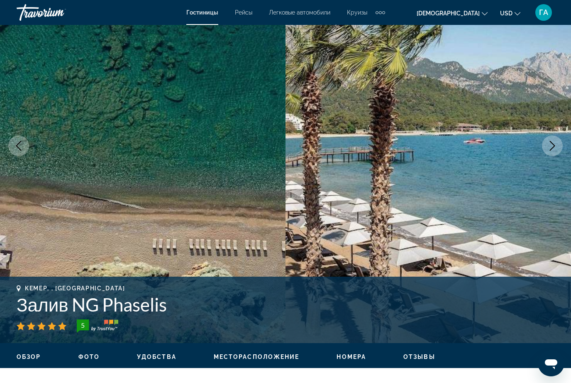
click at [550, 144] on icon "Следующее изображение" at bounding box center [552, 146] width 10 height 10
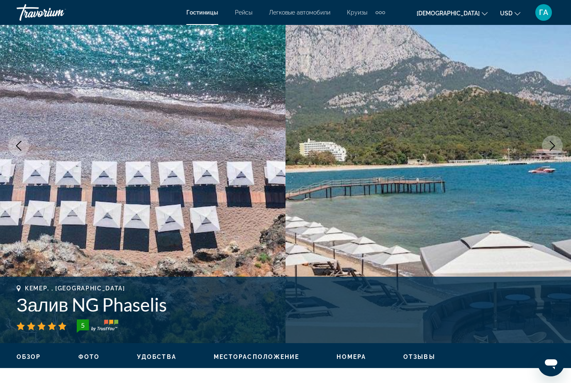
click at [555, 143] on icon "Следующее изображение" at bounding box center [552, 146] width 10 height 10
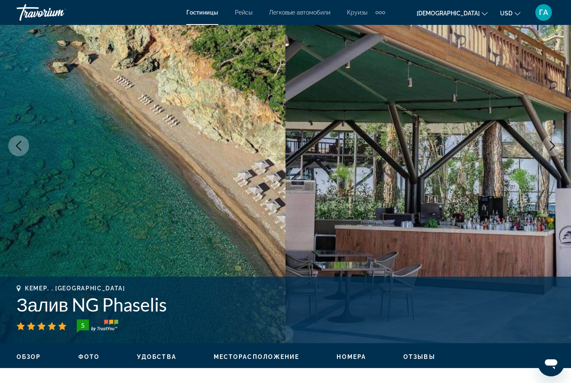
click at [551, 144] on icon "Следующее изображение" at bounding box center [552, 146] width 10 height 10
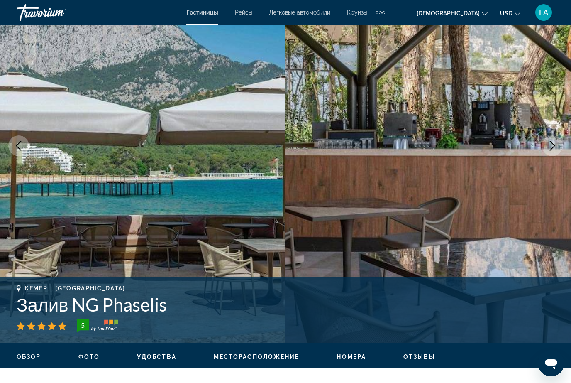
click at [552, 142] on icon "Следующее изображение" at bounding box center [552, 146] width 5 height 10
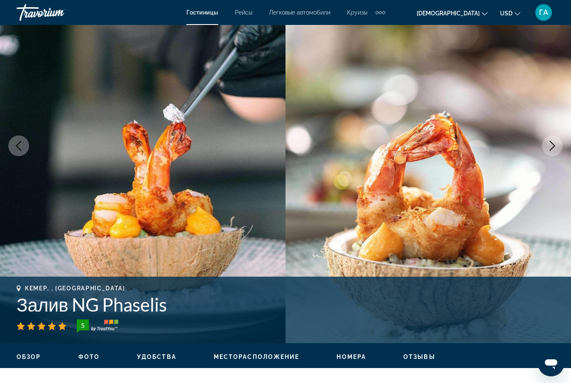
click at [540, 147] on img "Основное содержание" at bounding box center [429, 146] width 286 height 394
click at [550, 144] on icon "Следующее изображение" at bounding box center [552, 146] width 10 height 10
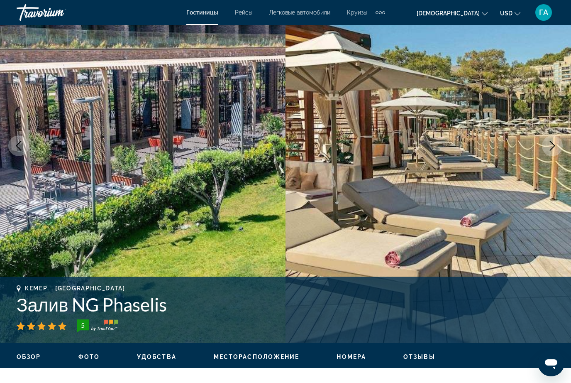
click at [550, 145] on icon "Следующее изображение" at bounding box center [552, 146] width 10 height 10
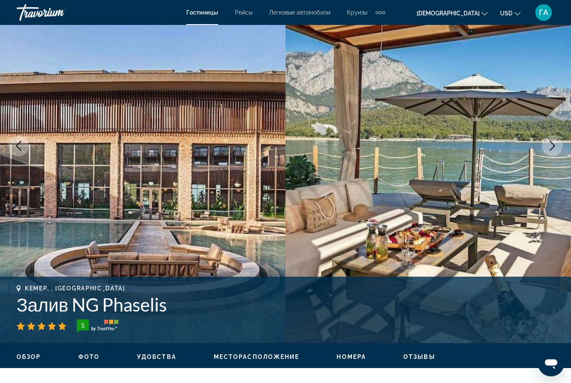
click at [557, 143] on icon "Следующее изображение" at bounding box center [552, 146] width 10 height 10
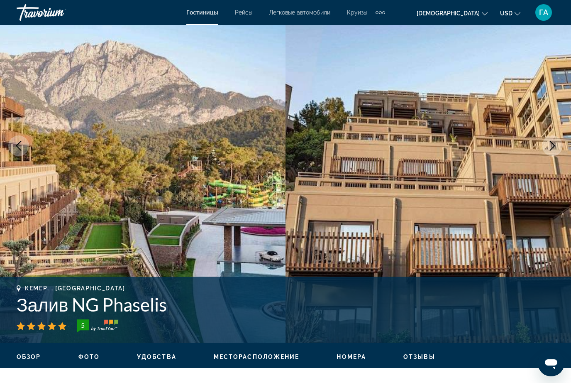
click at [551, 143] on icon "Следующее изображение" at bounding box center [552, 146] width 10 height 10
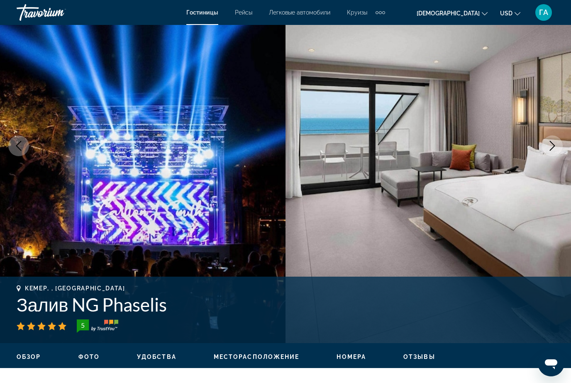
click at [551, 144] on icon "Следующее изображение" at bounding box center [552, 146] width 10 height 10
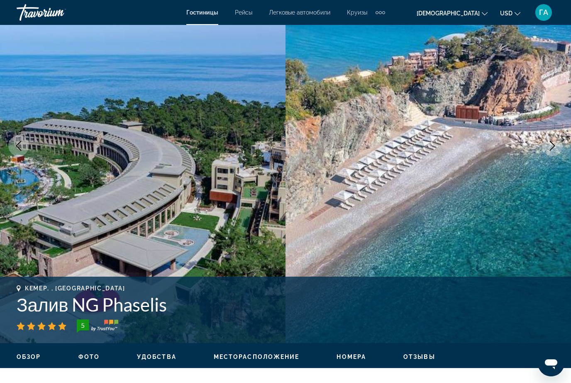
click at [554, 144] on icon "Следующее изображение" at bounding box center [552, 146] width 5 height 10
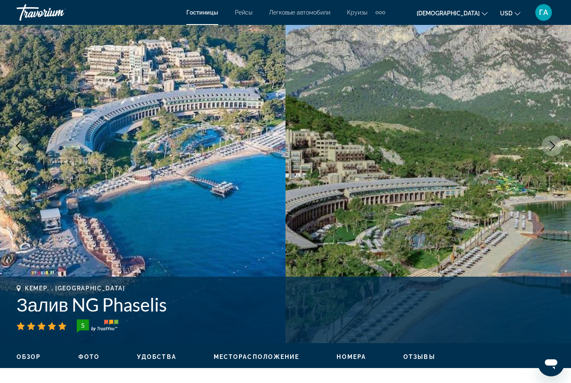
click at [556, 145] on icon "Следующее изображение" at bounding box center [552, 146] width 10 height 10
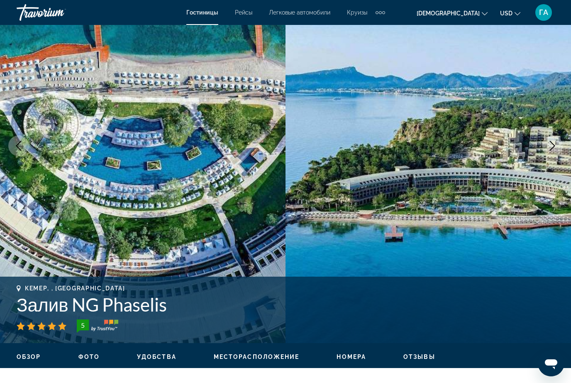
click at [556, 145] on icon "Следующее изображение" at bounding box center [552, 146] width 10 height 10
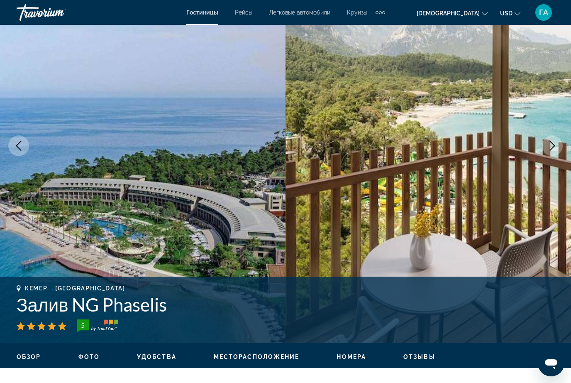
click at [555, 144] on icon "Следующее изображение" at bounding box center [552, 146] width 10 height 10
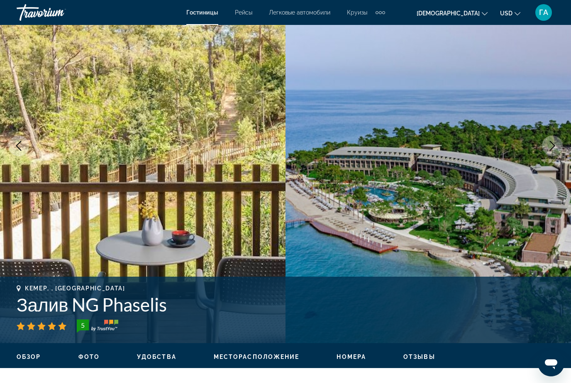
click at [552, 143] on icon "Следующее изображение" at bounding box center [552, 146] width 5 height 10
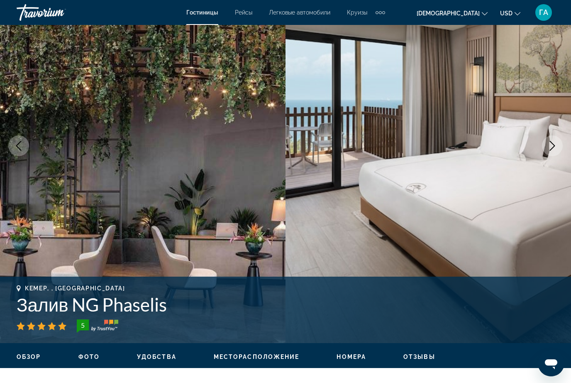
click at [550, 143] on icon "Следующее изображение" at bounding box center [552, 146] width 10 height 10
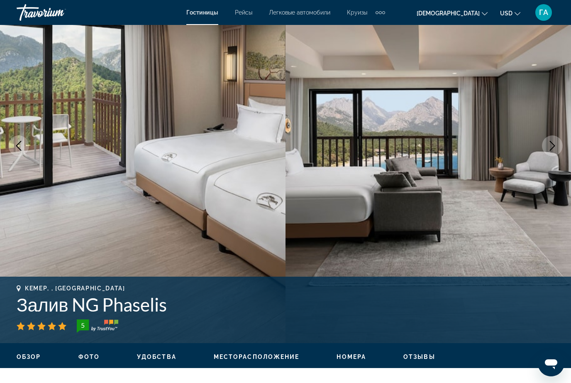
click at [556, 144] on icon "Следующее изображение" at bounding box center [552, 146] width 10 height 10
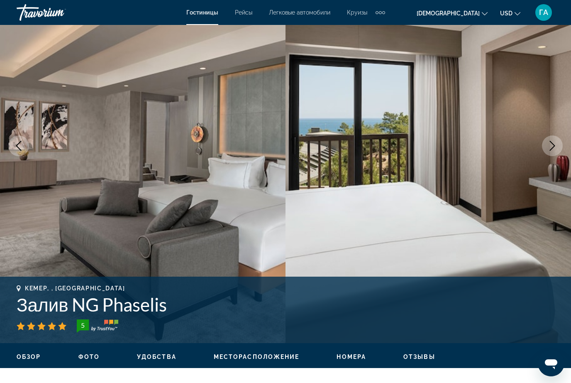
click at [550, 144] on icon "Следующее изображение" at bounding box center [552, 146] width 10 height 10
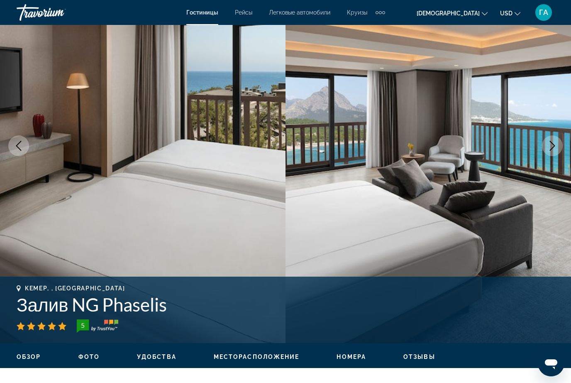
click at [554, 145] on icon "Следующее изображение" at bounding box center [552, 146] width 5 height 10
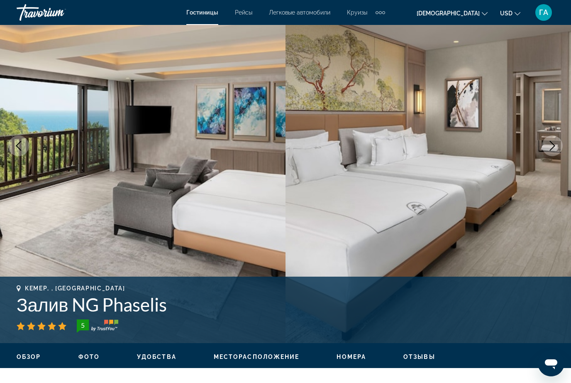
click at [547, 146] on icon "Следующее изображение" at bounding box center [552, 146] width 10 height 10
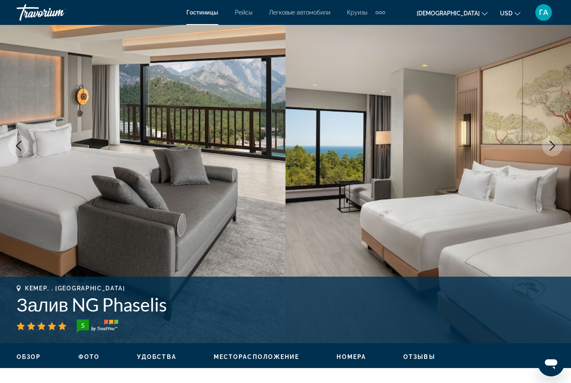
click at [555, 144] on icon "Следующее изображение" at bounding box center [552, 146] width 10 height 10
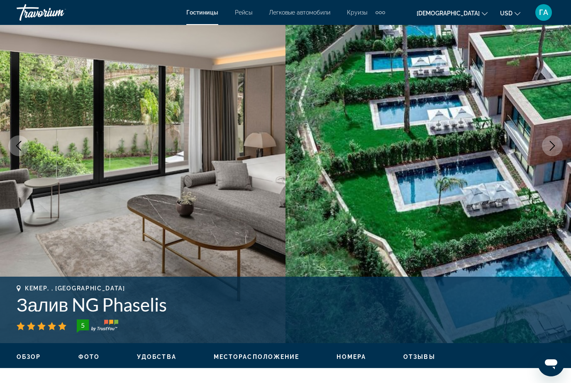
click at [545, 144] on button "Следующее изображение" at bounding box center [552, 145] width 21 height 21
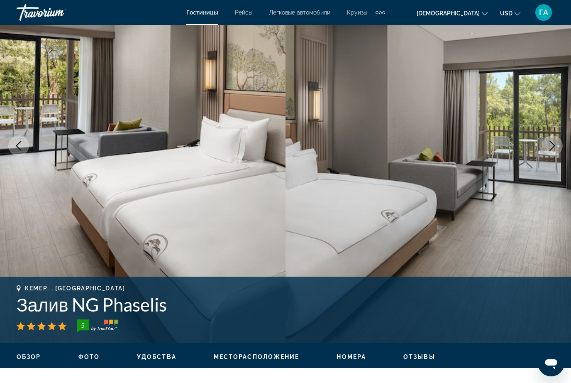
click at [550, 144] on icon "Следующее изображение" at bounding box center [552, 146] width 10 height 10
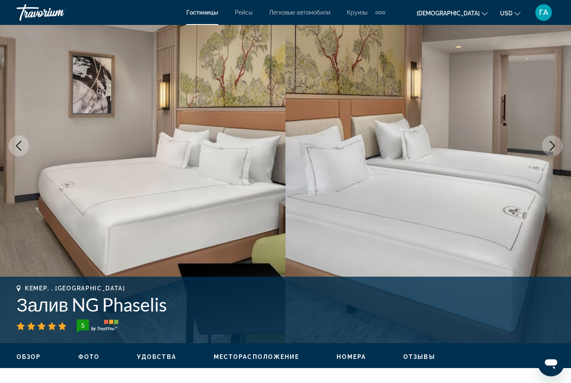
click at [550, 147] on icon "Следующее изображение" at bounding box center [552, 146] width 10 height 10
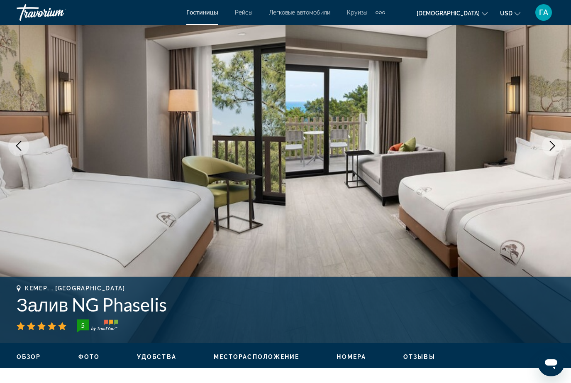
click at [552, 146] on icon "Следующее изображение" at bounding box center [552, 146] width 10 height 10
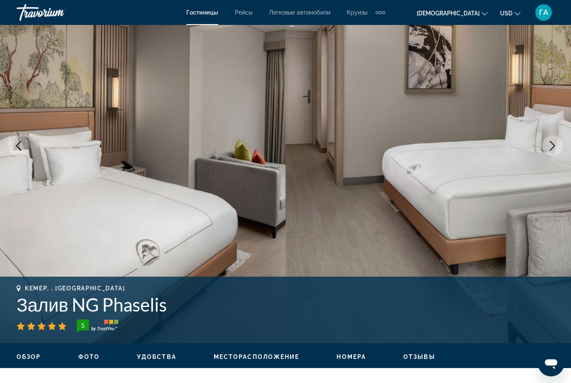
click at [555, 145] on icon "Следующее изображение" at bounding box center [552, 146] width 10 height 10
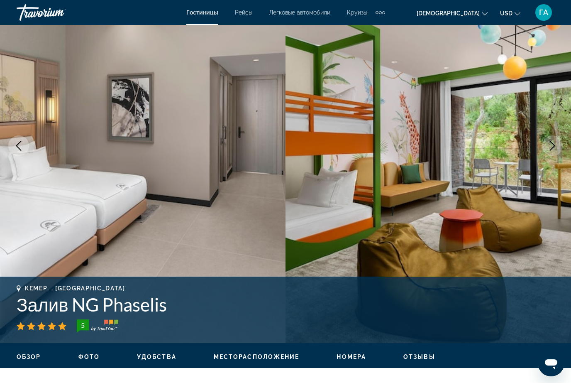
click at [552, 145] on icon "Следующее изображение" at bounding box center [552, 146] width 10 height 10
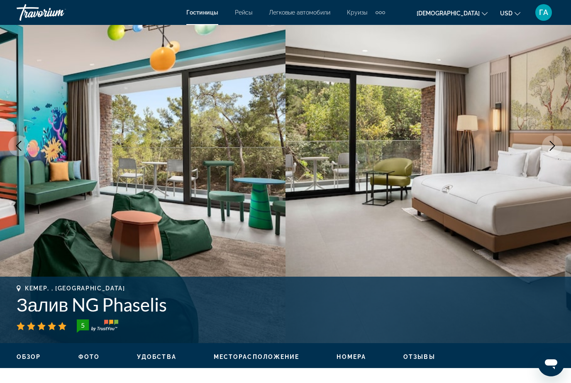
click at [557, 145] on icon "Следующее изображение" at bounding box center [552, 146] width 10 height 10
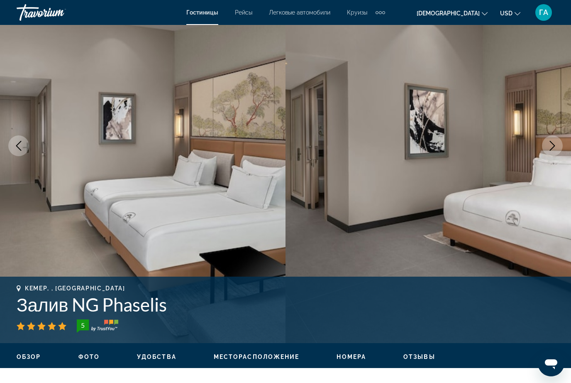
click at [556, 144] on icon "Следующее изображение" at bounding box center [552, 146] width 10 height 10
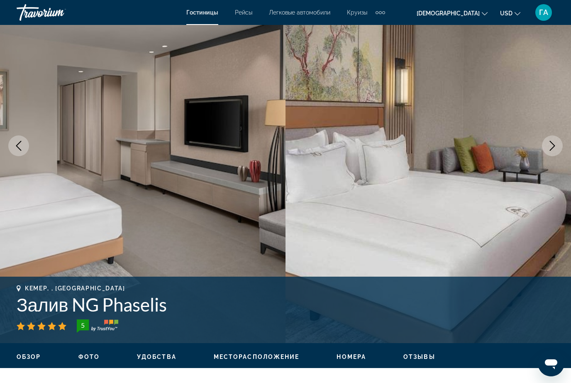
click at [548, 144] on icon "Следующее изображение" at bounding box center [552, 146] width 10 height 10
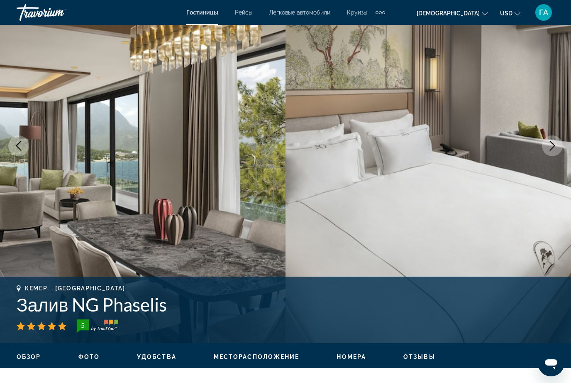
click at [548, 144] on icon "Следующее изображение" at bounding box center [552, 146] width 10 height 10
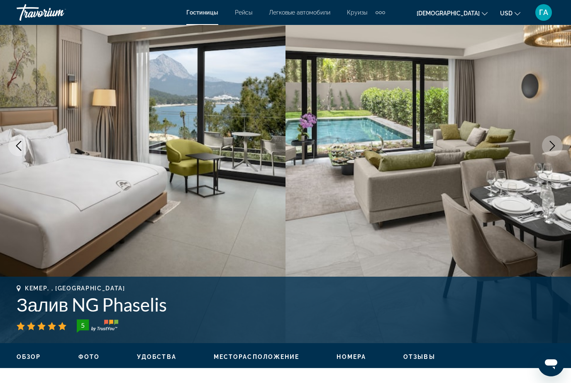
click at [552, 142] on icon "Следующее изображение" at bounding box center [552, 146] width 10 height 10
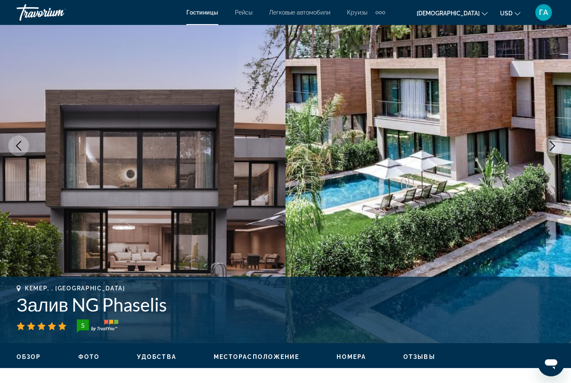
click at [551, 147] on icon "Следующее изображение" at bounding box center [552, 146] width 10 height 10
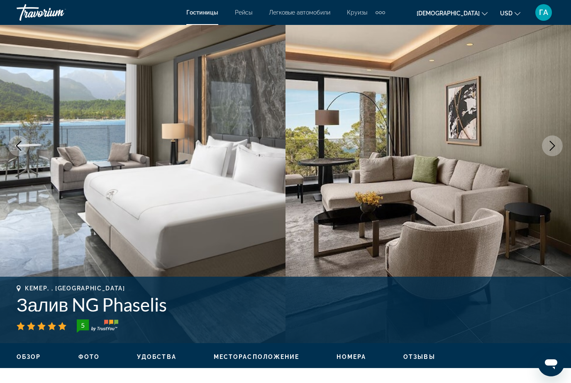
click at [555, 144] on icon "Следующее изображение" at bounding box center [552, 146] width 10 height 10
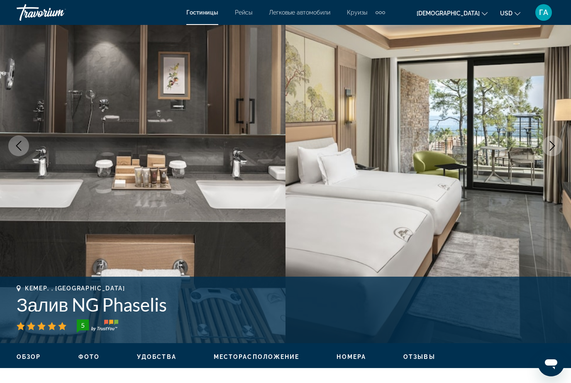
click at [552, 142] on icon "Следующее изображение" at bounding box center [552, 146] width 10 height 10
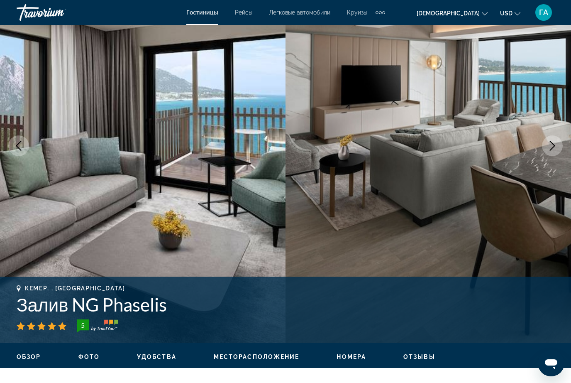
click at [554, 144] on icon "Следующее изображение" at bounding box center [552, 146] width 10 height 10
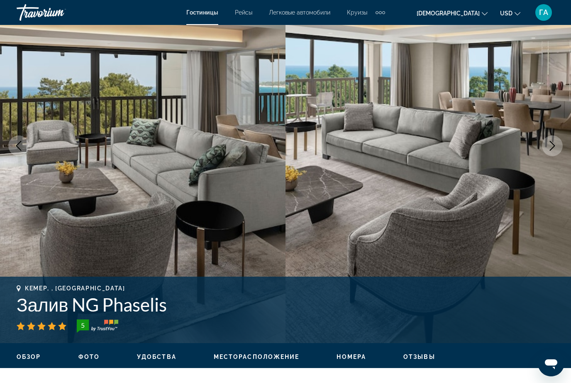
click at [548, 146] on icon "Следующее изображение" at bounding box center [552, 146] width 10 height 10
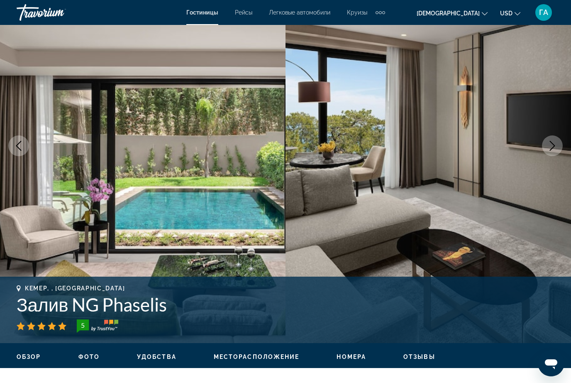
click at [550, 145] on icon "Следующее изображение" at bounding box center [552, 146] width 10 height 10
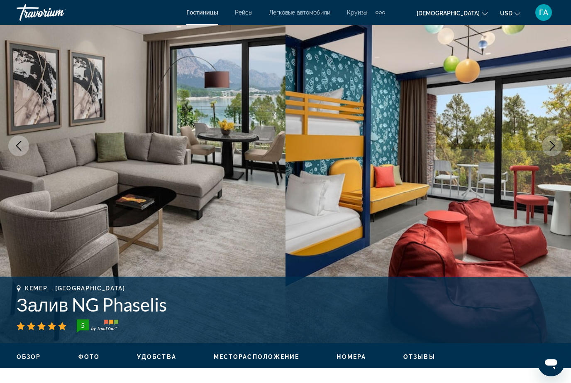
click at [551, 146] on icon "Следующее изображение" at bounding box center [552, 146] width 10 height 10
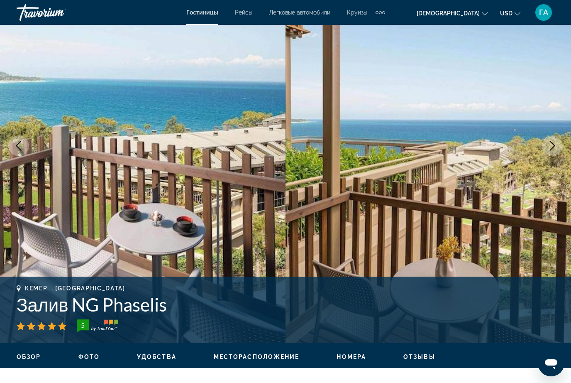
click at [549, 144] on icon "Следующее изображение" at bounding box center [552, 146] width 10 height 10
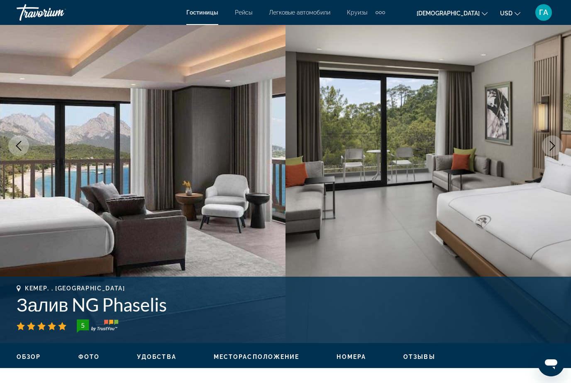
click at [546, 143] on button "Следующее изображение" at bounding box center [552, 145] width 21 height 21
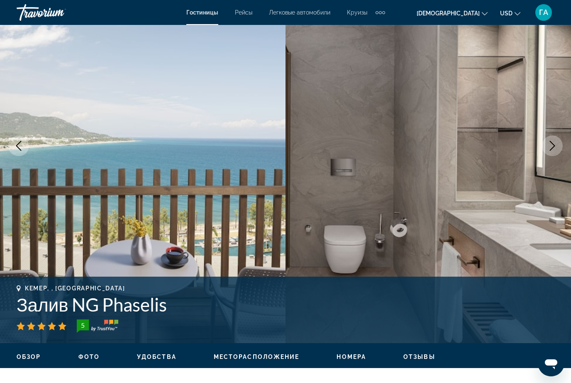
click at [556, 144] on icon "Следующее изображение" at bounding box center [552, 146] width 10 height 10
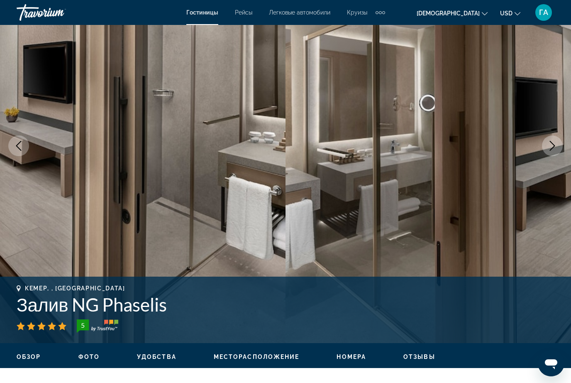
click at [554, 144] on icon "Следующее изображение" at bounding box center [552, 146] width 5 height 10
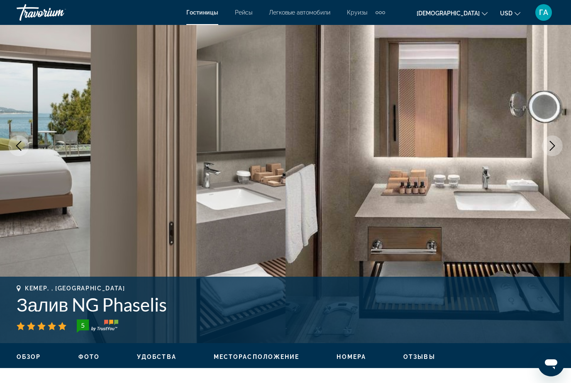
click at [549, 145] on icon "Следующее изображение" at bounding box center [552, 146] width 10 height 10
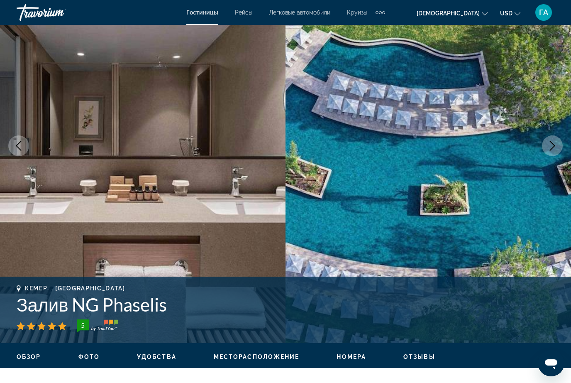
click at [552, 145] on icon "Следующее изображение" at bounding box center [552, 146] width 10 height 10
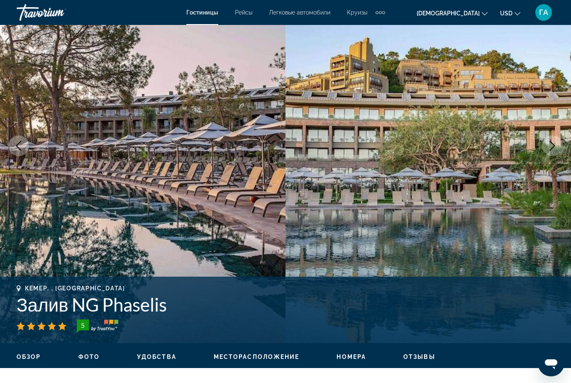
click at [551, 144] on icon "Следующее изображение" at bounding box center [552, 146] width 10 height 10
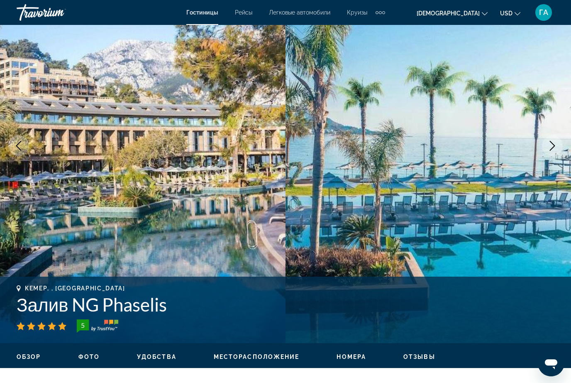
click at [551, 147] on icon "Следующее изображение" at bounding box center [552, 146] width 10 height 10
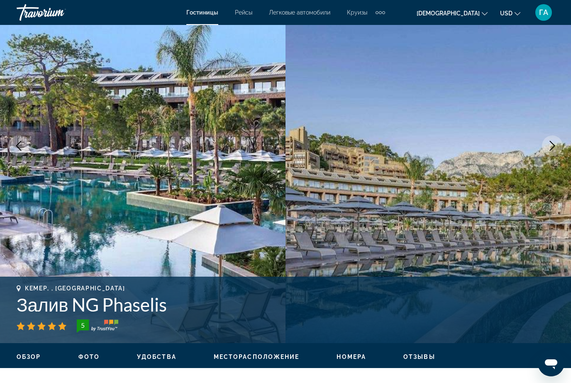
click at [549, 146] on icon "Следующее изображение" at bounding box center [552, 146] width 10 height 10
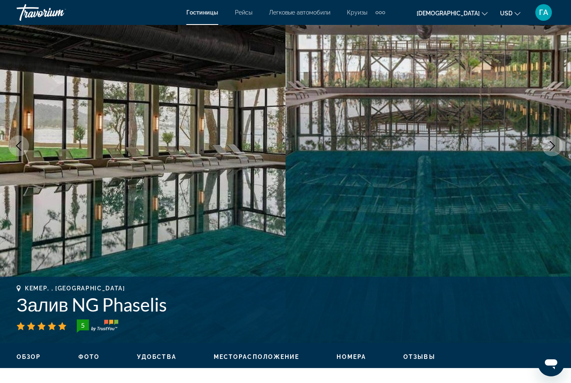
click at [549, 145] on icon "Следующее изображение" at bounding box center [552, 146] width 10 height 10
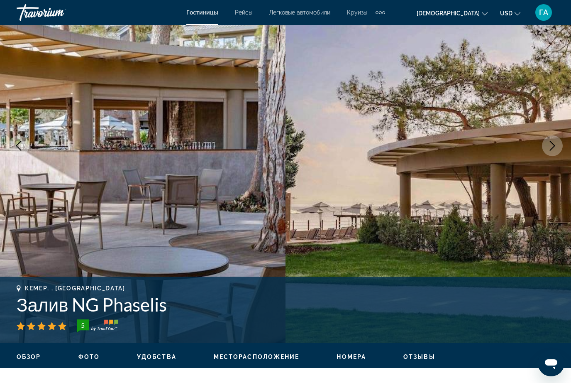
click at [549, 145] on icon "Следующее изображение" at bounding box center [552, 146] width 10 height 10
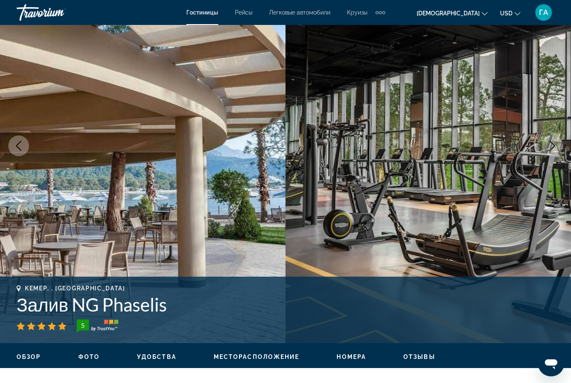
click at [548, 146] on icon "Следующее изображение" at bounding box center [552, 146] width 10 height 10
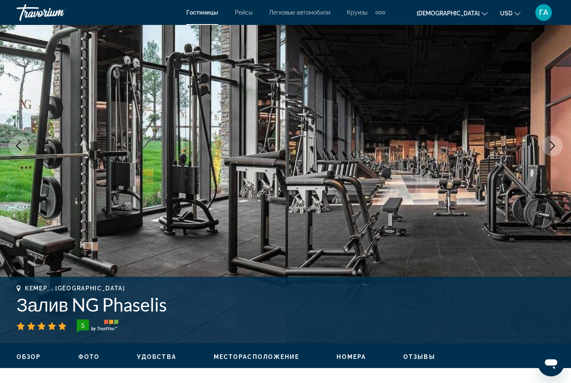
click at [548, 147] on icon "Следующее изображение" at bounding box center [552, 146] width 10 height 10
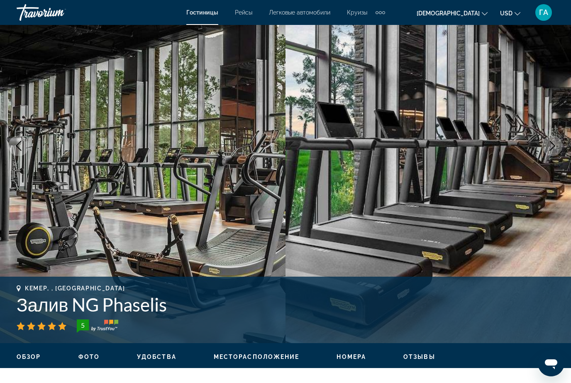
click at [552, 147] on icon "Следующее изображение" at bounding box center [552, 146] width 10 height 10
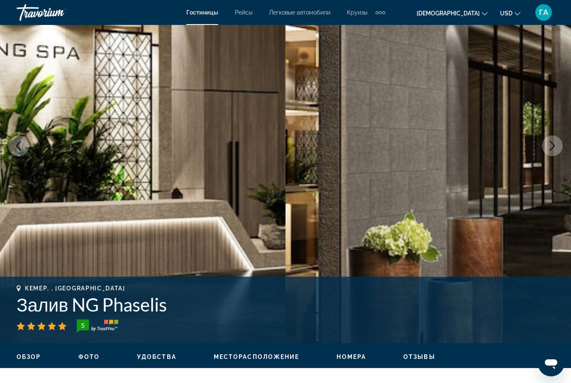
click at [556, 143] on icon "Следующее изображение" at bounding box center [552, 146] width 10 height 10
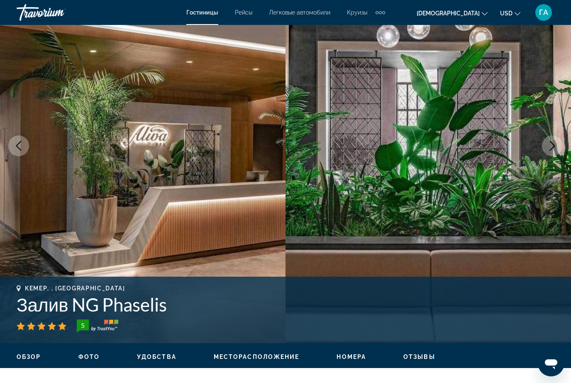
click at [553, 148] on icon "Следующее изображение" at bounding box center [552, 146] width 10 height 10
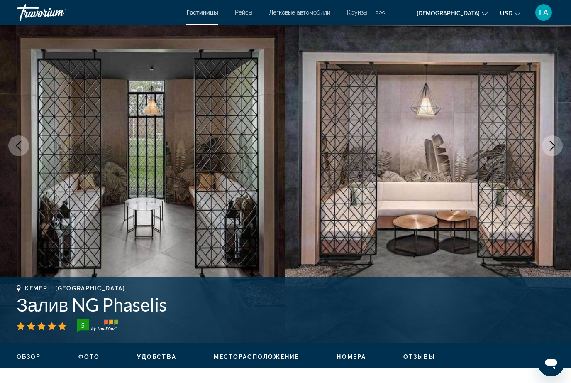
click at [548, 147] on icon "Следующее изображение" at bounding box center [552, 146] width 10 height 10
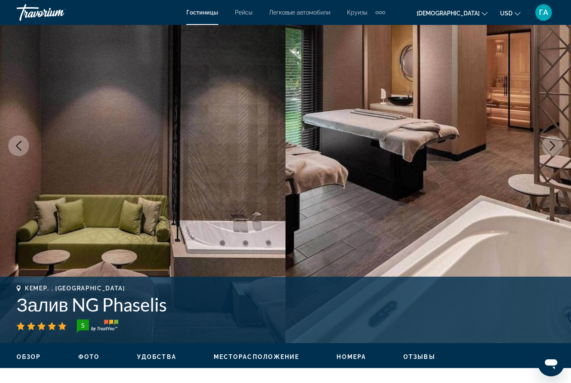
click at [549, 145] on icon "Следующее изображение" at bounding box center [552, 146] width 10 height 10
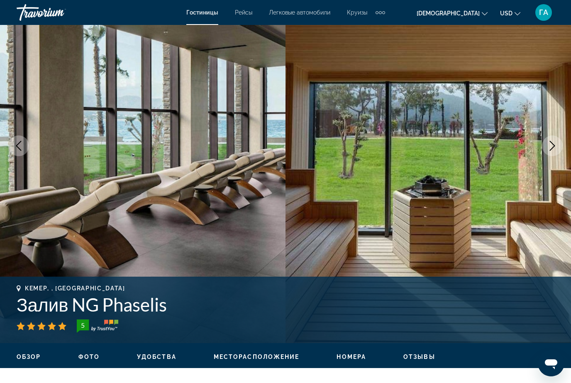
click at [555, 146] on icon "Следующее изображение" at bounding box center [552, 146] width 10 height 10
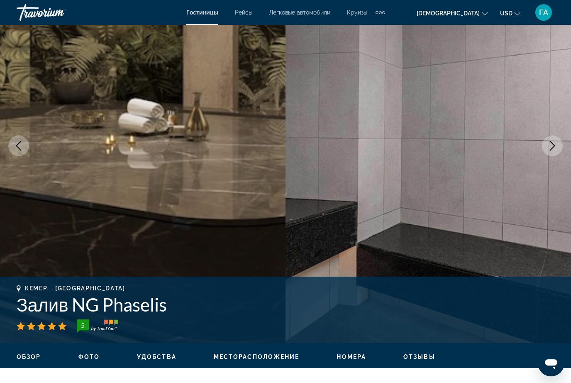
click at [552, 146] on icon "Следующее изображение" at bounding box center [552, 146] width 10 height 10
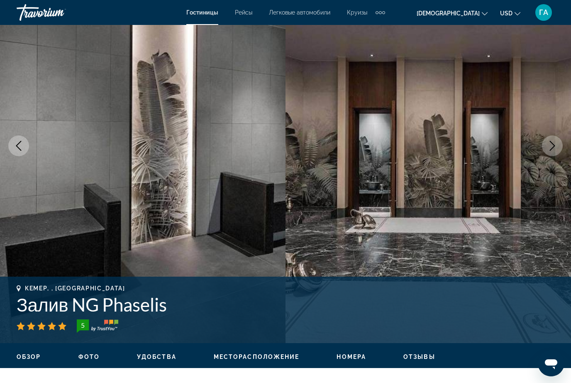
click at [546, 146] on button "Следующее изображение" at bounding box center [552, 145] width 21 height 21
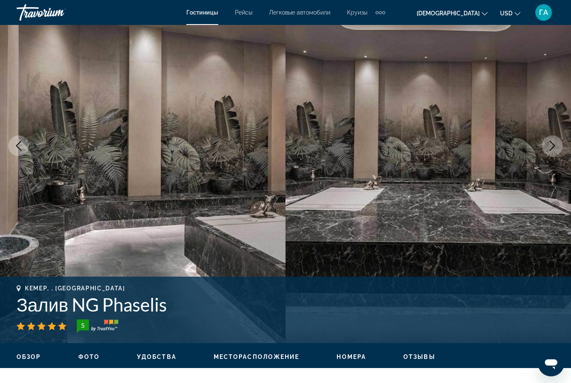
click at [554, 147] on icon "Следующее изображение" at bounding box center [552, 146] width 10 height 10
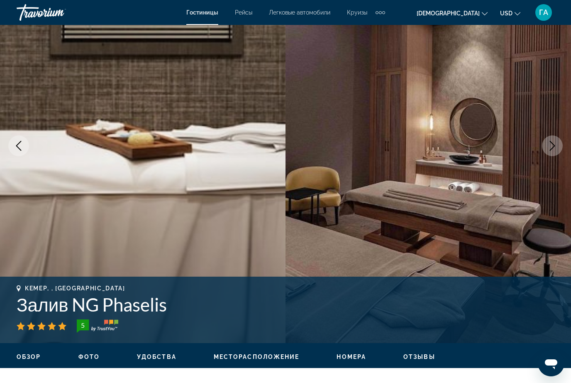
click at [551, 147] on icon "Следующее изображение" at bounding box center [552, 146] width 10 height 10
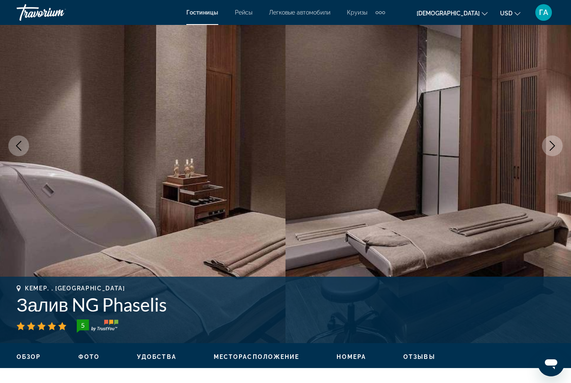
click at [549, 147] on icon "Следующее изображение" at bounding box center [552, 146] width 10 height 10
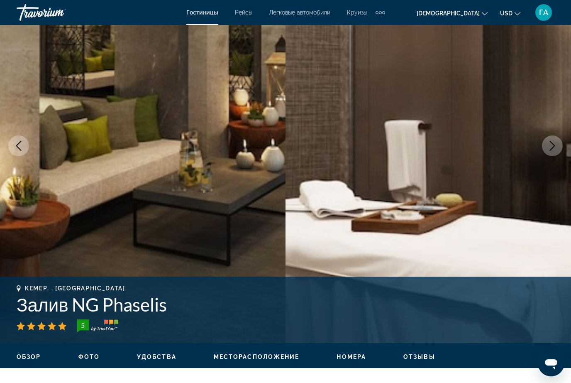
click at [553, 146] on icon "Следующее изображение" at bounding box center [552, 146] width 10 height 10
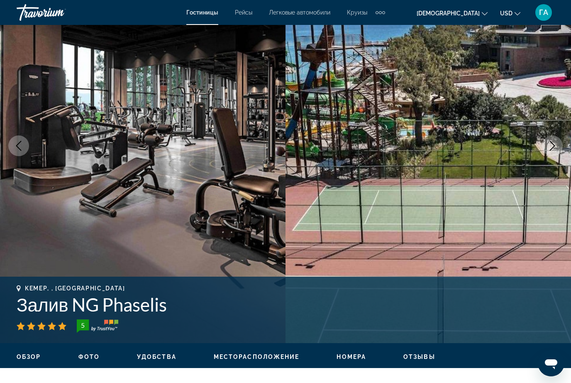
click at [543, 143] on button "Следующее изображение" at bounding box center [552, 145] width 21 height 21
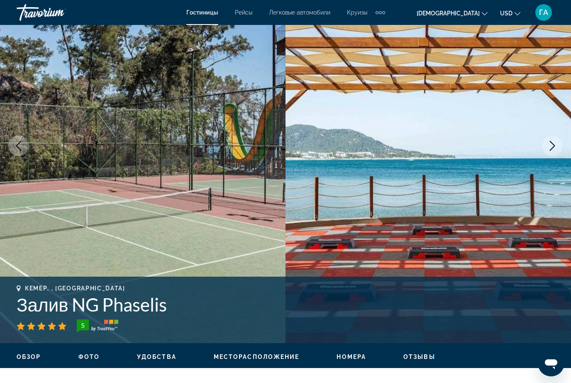
click at [550, 147] on icon "Следующее изображение" at bounding box center [552, 146] width 10 height 10
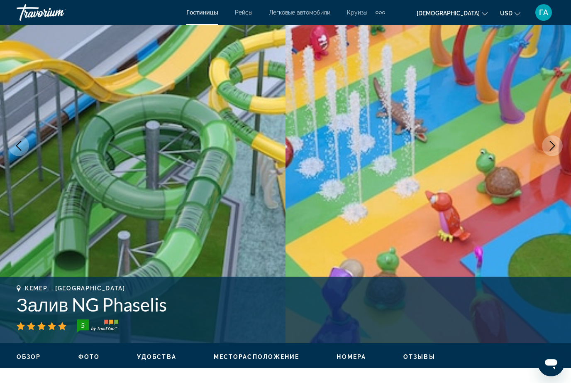
click at [553, 147] on icon "Следующее изображение" at bounding box center [552, 146] width 5 height 10
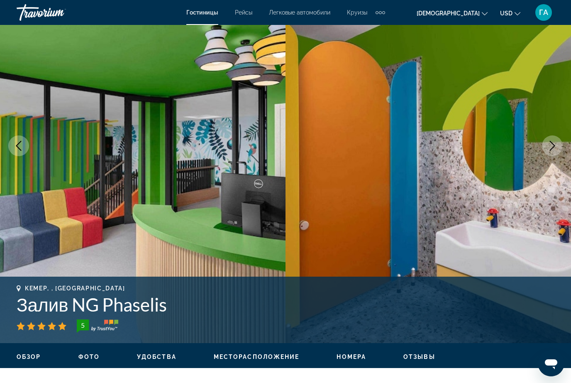
click at [548, 147] on icon "Следующее изображение" at bounding box center [552, 146] width 10 height 10
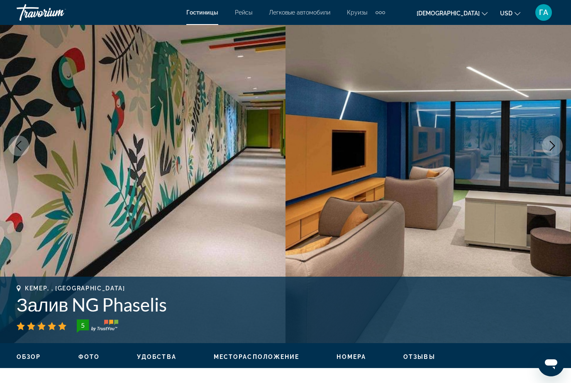
click at [550, 146] on icon "Следующее изображение" at bounding box center [552, 146] width 10 height 10
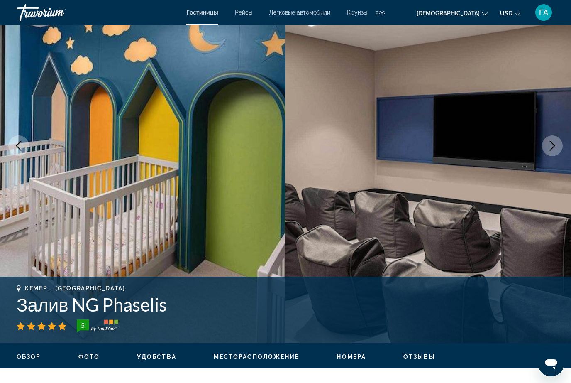
click at [554, 145] on icon "Следующее изображение" at bounding box center [552, 146] width 10 height 10
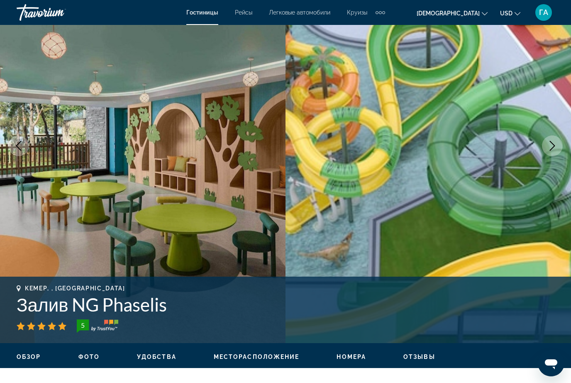
click at [552, 145] on icon "Следующее изображение" at bounding box center [552, 146] width 10 height 10
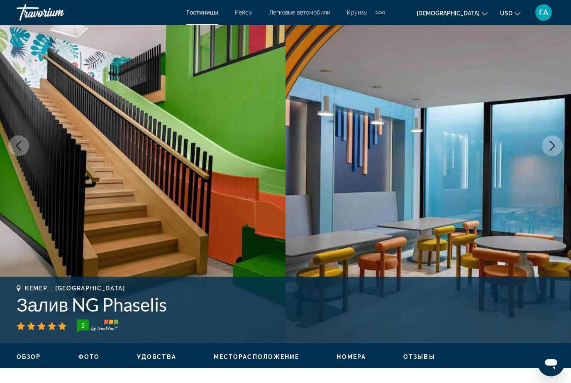
click at [552, 143] on icon "Следующее изображение" at bounding box center [552, 146] width 5 height 10
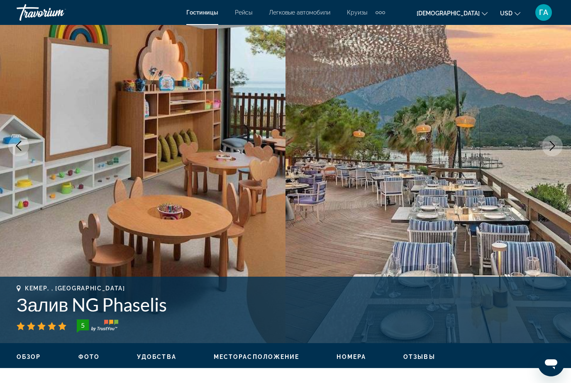
click at [554, 142] on icon "Следующее изображение" at bounding box center [552, 146] width 10 height 10
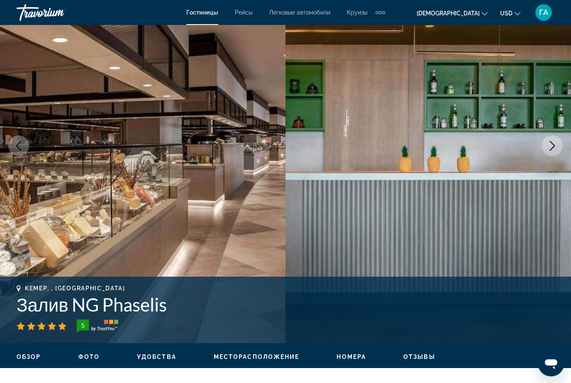
click at [14, 148] on icon "Предыдущее изображение" at bounding box center [19, 146] width 10 height 10
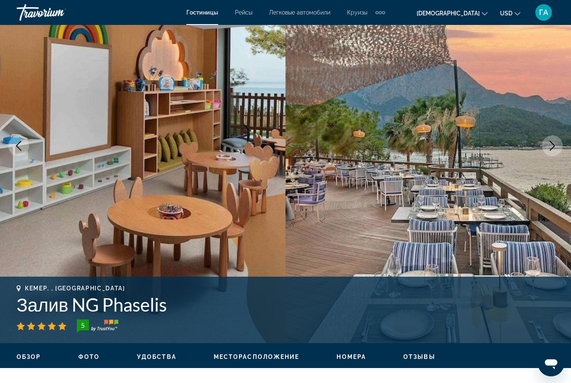
click at [548, 143] on icon "Следующее изображение" at bounding box center [552, 146] width 10 height 10
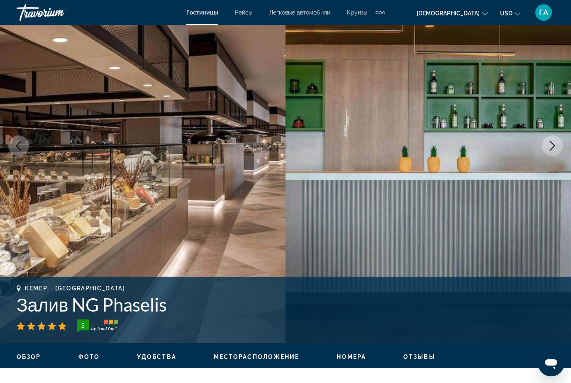
click at [550, 140] on button "Следующее изображение" at bounding box center [552, 145] width 21 height 21
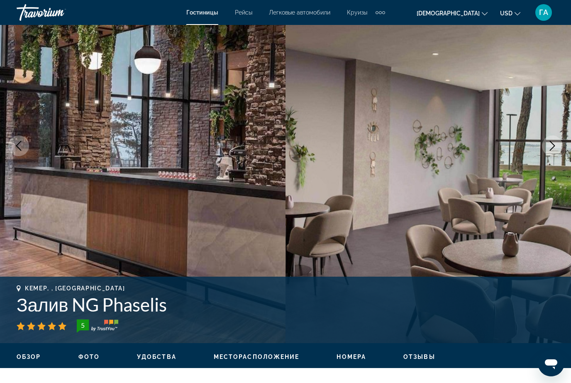
click at [19, 145] on icon "Предыдущее изображение" at bounding box center [19, 146] width 10 height 10
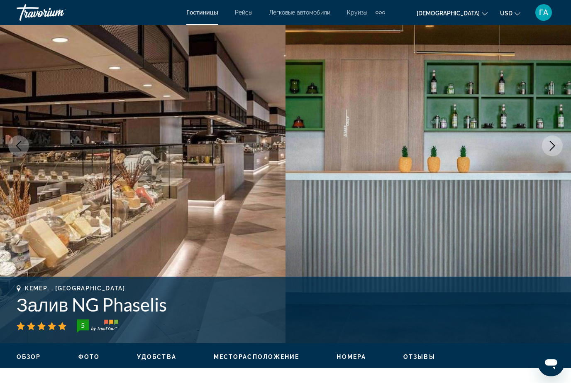
click at [475, 236] on img "Основное содержание" at bounding box center [429, 146] width 286 height 394
click at [550, 142] on icon "Следующее изображение" at bounding box center [552, 146] width 10 height 10
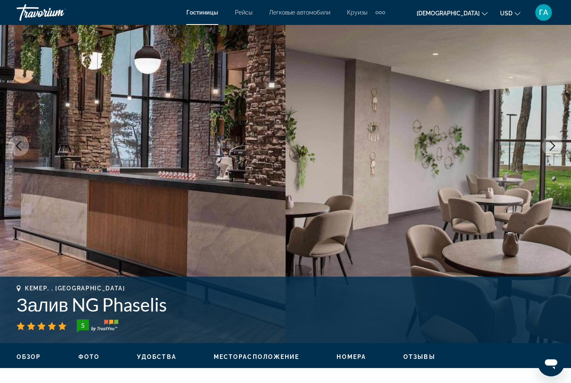
click at [547, 149] on button "Следующее изображение" at bounding box center [552, 145] width 21 height 21
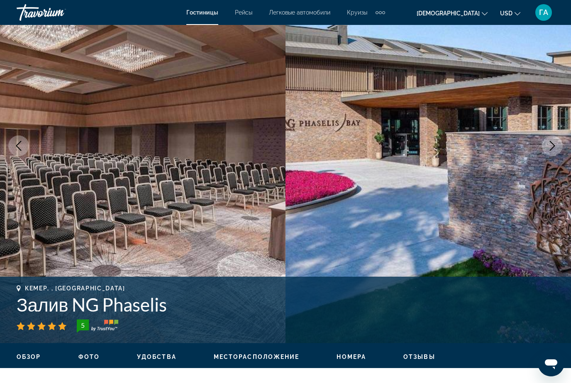
click at [547, 147] on button "Следующее изображение" at bounding box center [552, 145] width 21 height 21
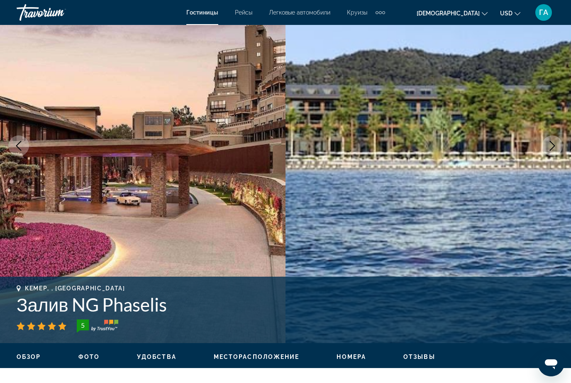
click at [546, 148] on button "Следующее изображение" at bounding box center [552, 145] width 21 height 21
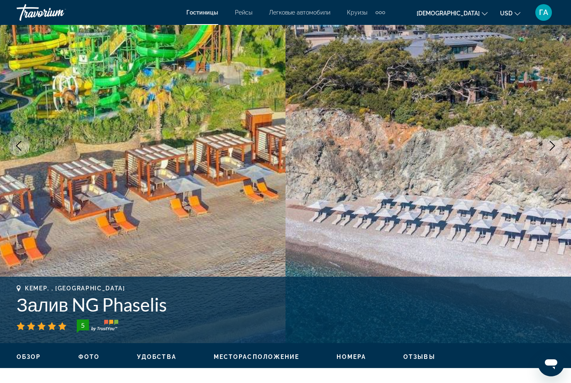
click at [543, 144] on button "Следующее изображение" at bounding box center [552, 145] width 21 height 21
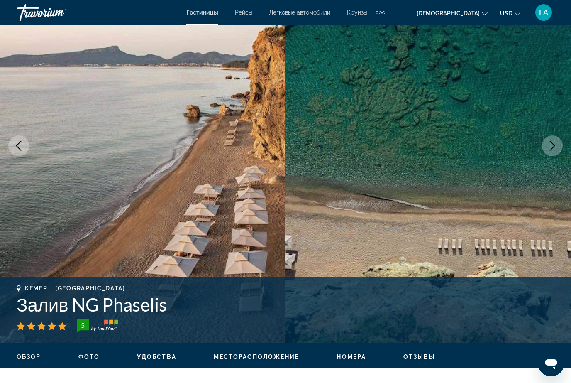
click at [553, 141] on icon "Следующее изображение" at bounding box center [552, 146] width 10 height 10
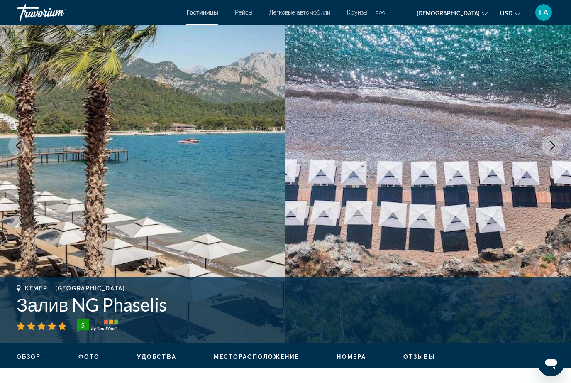
click at [551, 144] on icon "Следующее изображение" at bounding box center [552, 146] width 10 height 10
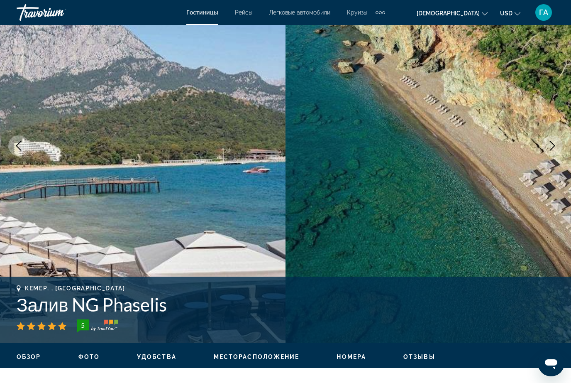
click at [549, 144] on icon "Следующее изображение" at bounding box center [552, 146] width 10 height 10
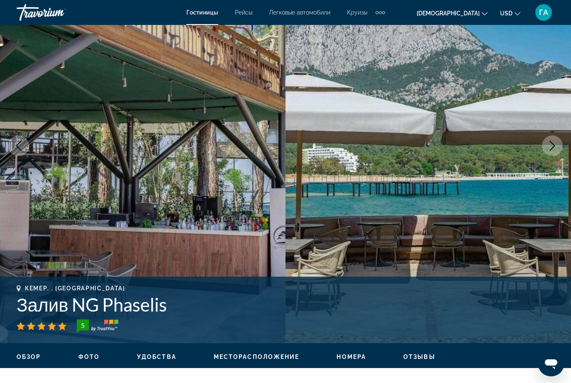
click at [548, 146] on icon "Следующее изображение" at bounding box center [552, 146] width 10 height 10
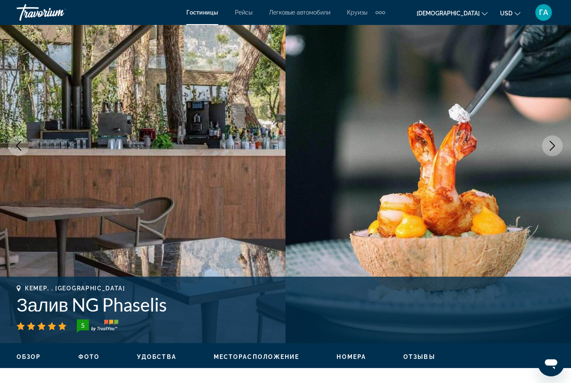
click at [551, 145] on icon "Следующее изображение" at bounding box center [552, 146] width 10 height 10
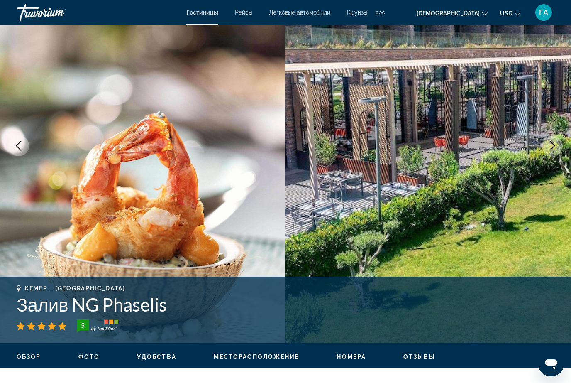
click at [544, 147] on button "Следующее изображение" at bounding box center [552, 145] width 21 height 21
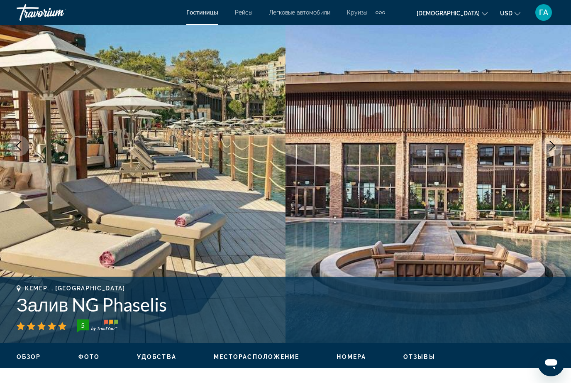
click at [547, 146] on icon "Следующее изображение" at bounding box center [552, 146] width 10 height 10
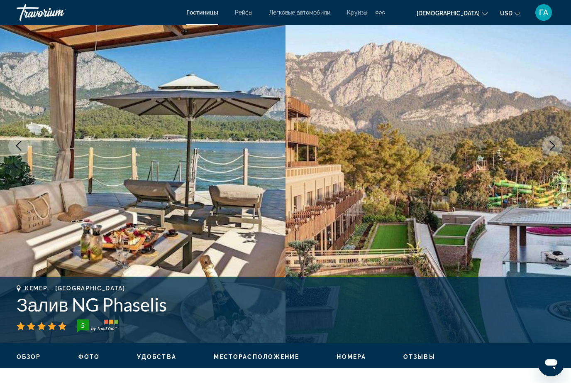
click at [550, 147] on icon "Следующее изображение" at bounding box center [552, 146] width 10 height 10
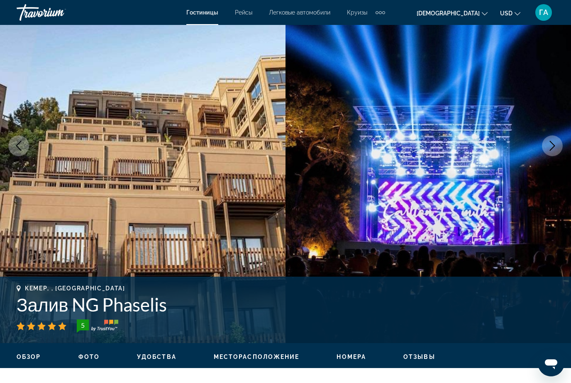
click at [546, 149] on button "Следующее изображение" at bounding box center [552, 145] width 21 height 21
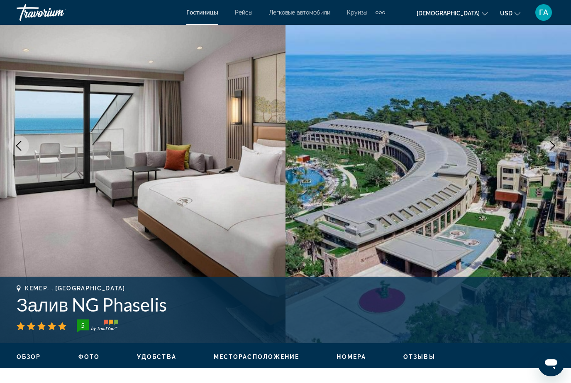
click at [552, 149] on icon "Следующее изображение" at bounding box center [552, 146] width 10 height 10
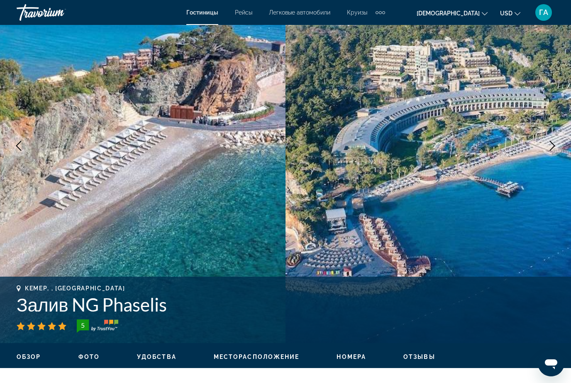
click at [553, 143] on icon "Следующее изображение" at bounding box center [552, 146] width 10 height 10
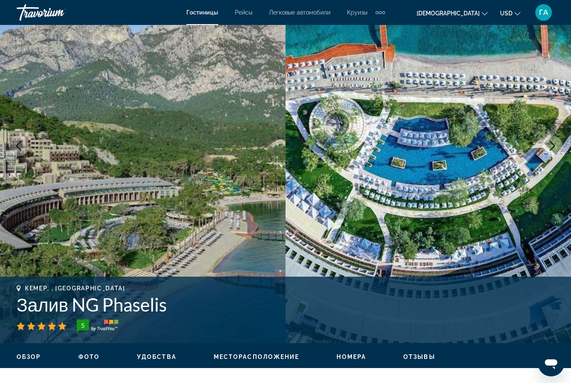
click at [554, 145] on icon "Следующее изображение" at bounding box center [552, 146] width 5 height 10
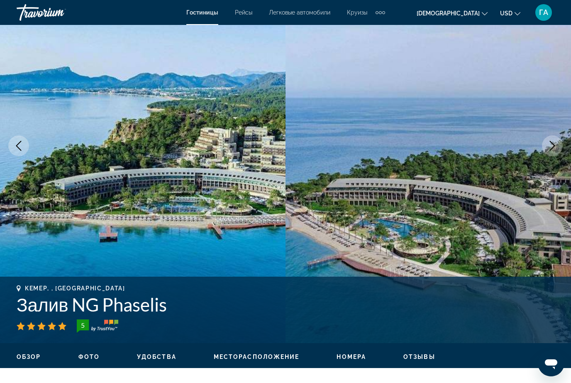
click at [550, 144] on icon "Следующее изображение" at bounding box center [552, 146] width 10 height 10
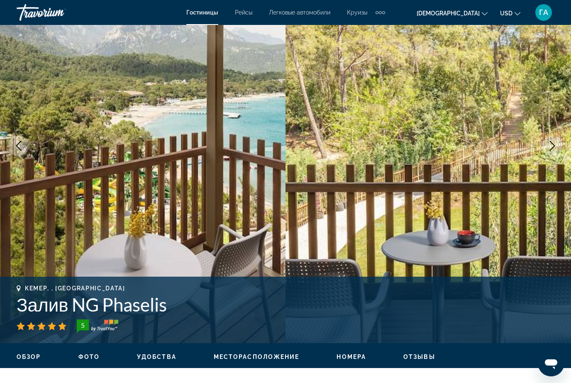
click at [550, 145] on icon "Следующее изображение" at bounding box center [552, 146] width 10 height 10
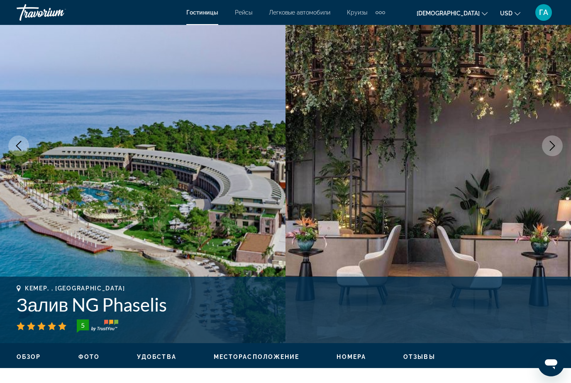
click at [546, 146] on button "Следующее изображение" at bounding box center [552, 145] width 21 height 21
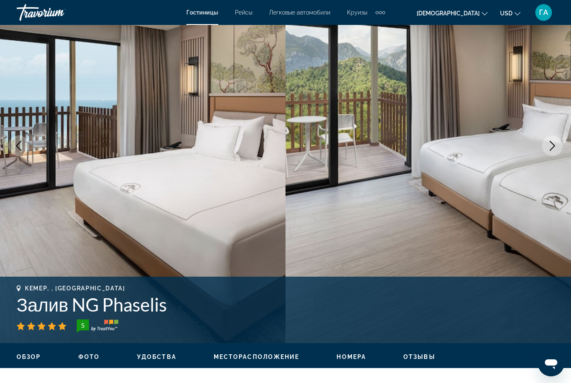
click at [561, 146] on button "Следующее изображение" at bounding box center [552, 145] width 21 height 21
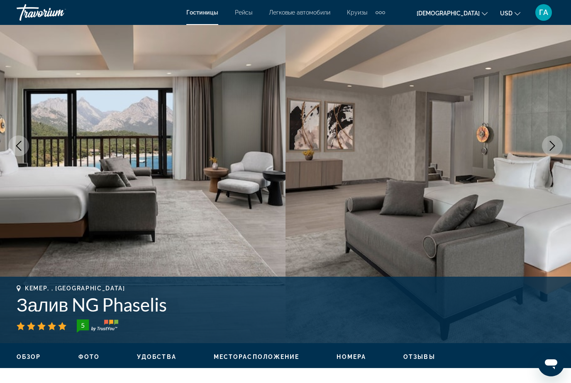
click at [549, 144] on icon "Следующее изображение" at bounding box center [552, 146] width 10 height 10
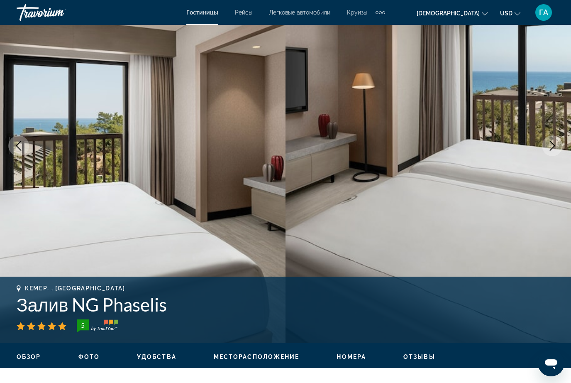
click at [553, 143] on icon "Следующее изображение" at bounding box center [552, 146] width 10 height 10
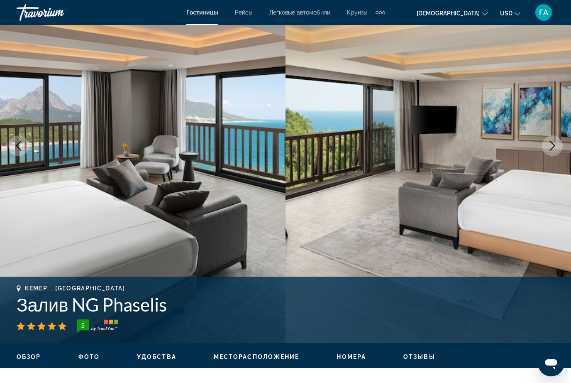
click at [549, 145] on icon "Следующее изображение" at bounding box center [552, 146] width 10 height 10
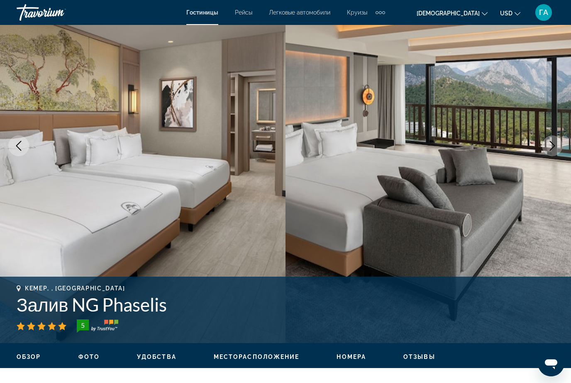
click at [555, 144] on icon "Следующее изображение" at bounding box center [552, 146] width 10 height 10
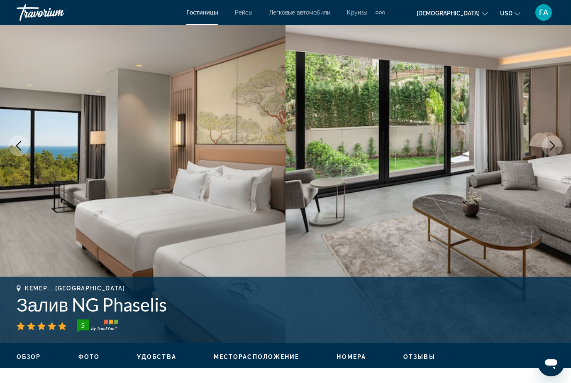
click at [551, 149] on icon "Следующее изображение" at bounding box center [552, 146] width 10 height 10
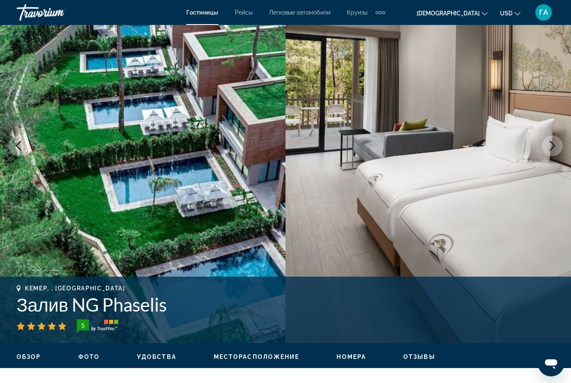
click at [552, 146] on icon "Следующее изображение" at bounding box center [552, 146] width 10 height 10
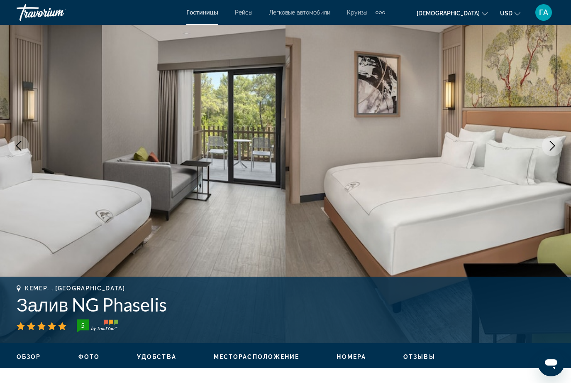
click at [552, 146] on icon "Следующее изображение" at bounding box center [552, 146] width 10 height 10
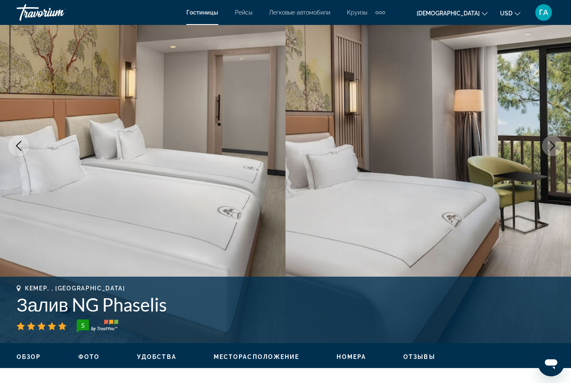
click at [551, 145] on icon "Следующее изображение" at bounding box center [552, 146] width 10 height 10
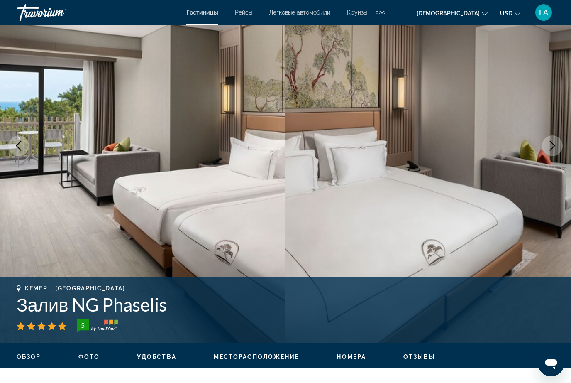
click at [550, 145] on icon "Следующее изображение" at bounding box center [552, 146] width 10 height 10
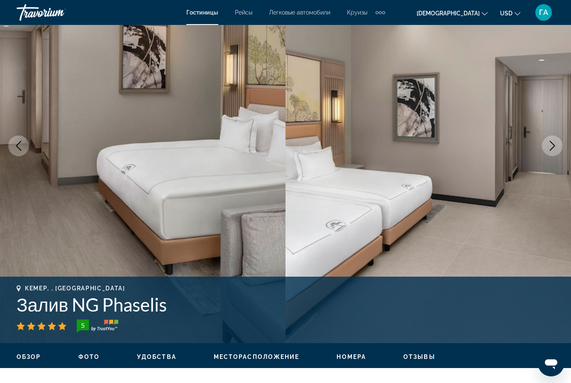
click at [552, 145] on icon "Следующее изображение" at bounding box center [552, 146] width 10 height 10
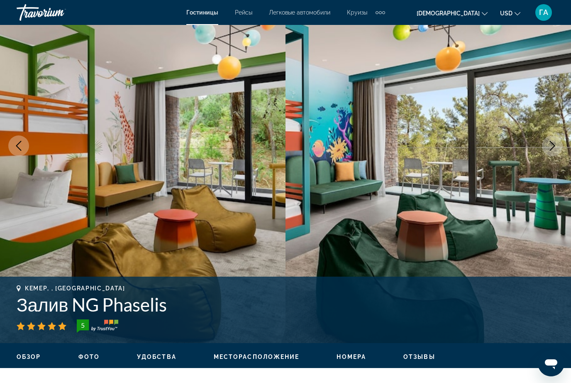
click at [549, 147] on icon "Следующее изображение" at bounding box center [552, 146] width 10 height 10
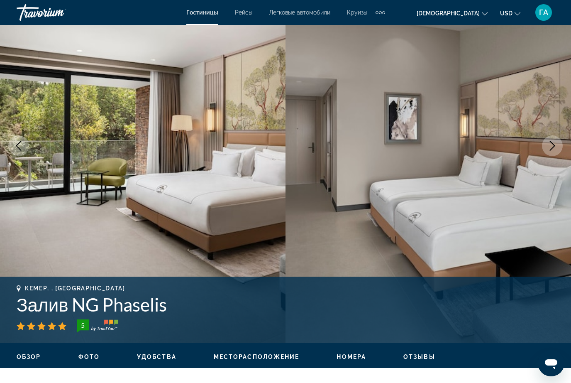
click at [552, 144] on icon "Следующее изображение" at bounding box center [552, 146] width 10 height 10
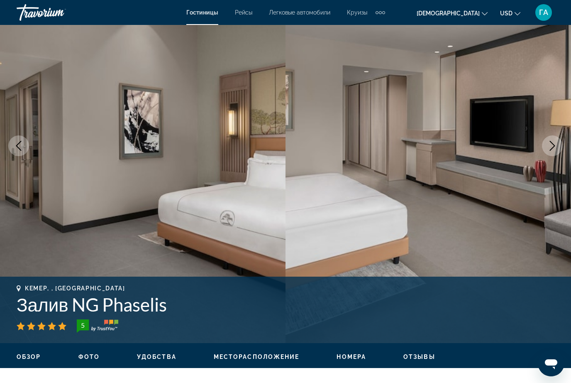
click at [546, 146] on button "Следующее изображение" at bounding box center [552, 145] width 21 height 21
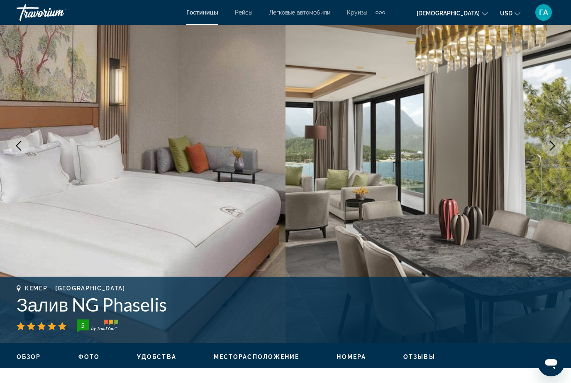
click at [552, 147] on icon "Следующее изображение" at bounding box center [552, 146] width 10 height 10
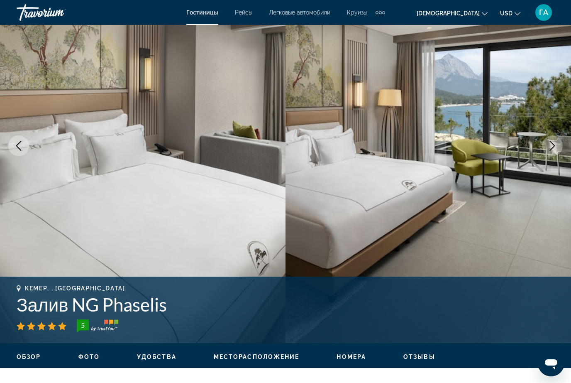
click at [548, 145] on icon "Следующее изображение" at bounding box center [552, 146] width 10 height 10
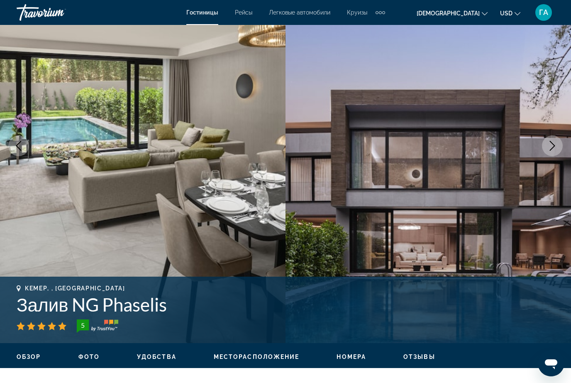
click at [552, 144] on icon "Следующее изображение" at bounding box center [552, 146] width 10 height 10
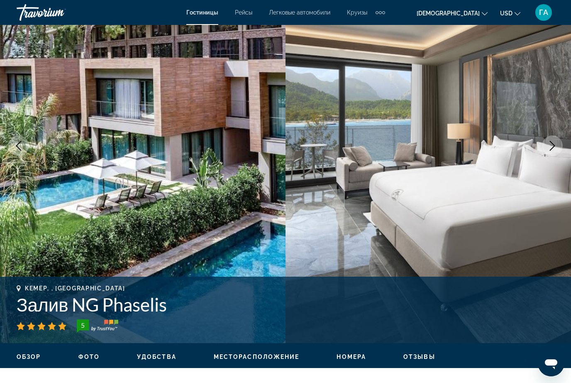
click at [554, 145] on icon "Следующее изображение" at bounding box center [552, 146] width 5 height 10
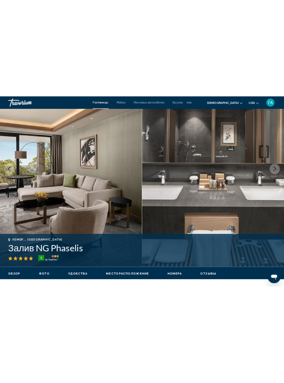
scroll to position [0, 0]
